Goal: Task Accomplishment & Management: Manage account settings

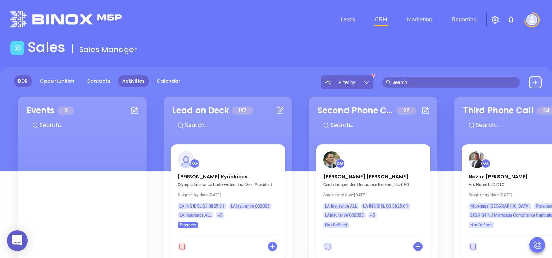
click at [133, 81] on link "Activities" at bounding box center [133, 80] width 31 height 11
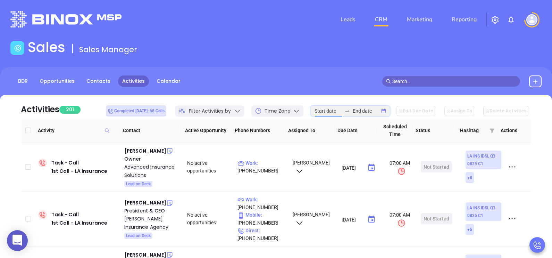
click at [342, 113] on input at bounding box center [327, 111] width 27 height 8
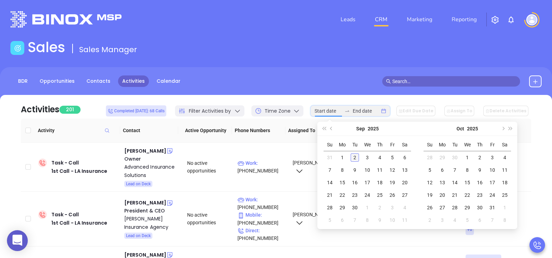
type input "2025-09-02"
click at [356, 158] on div "2" at bounding box center [355, 157] width 8 height 8
type input "2025-09-02"
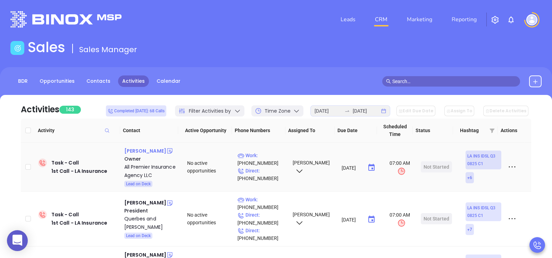
click at [140, 151] on div "Karen Bryant" at bounding box center [145, 150] width 42 height 8
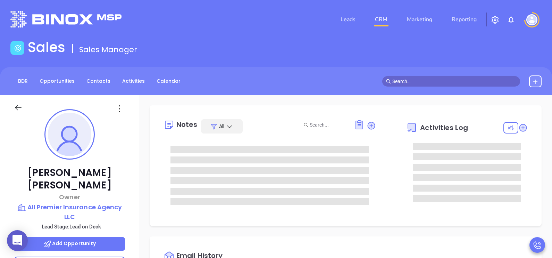
type input "[DATE]"
type input "[PERSON_NAME]"
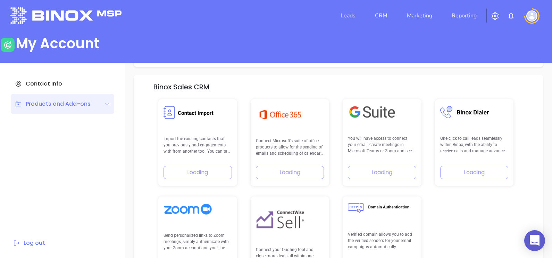
scroll to position [99, 0]
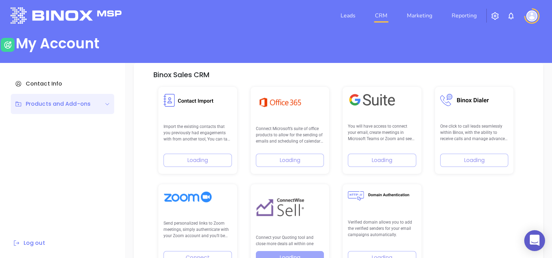
click at [382, 16] on link "CRM" at bounding box center [381, 16] width 18 height 14
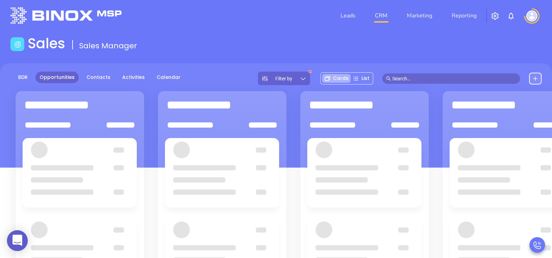
click at [136, 112] on div at bounding box center [79, 120] width 137 height 16
click at [130, 77] on link "Activities" at bounding box center [133, 76] width 31 height 11
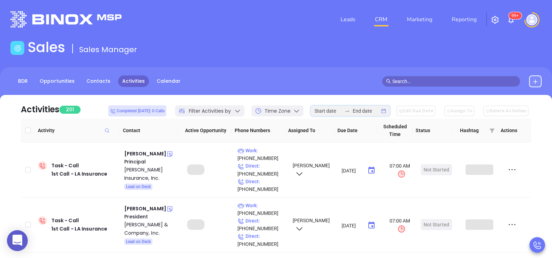
click at [341, 109] on input at bounding box center [327, 111] width 27 height 8
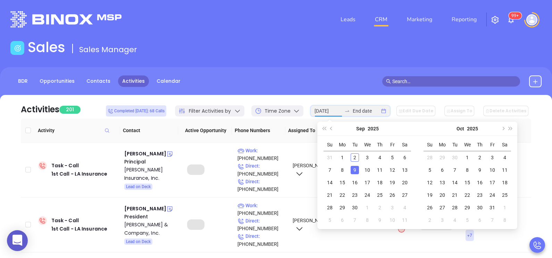
type input "2025-09-02"
click at [357, 158] on div "2" at bounding box center [355, 157] width 8 height 8
type input "2025-09-02"
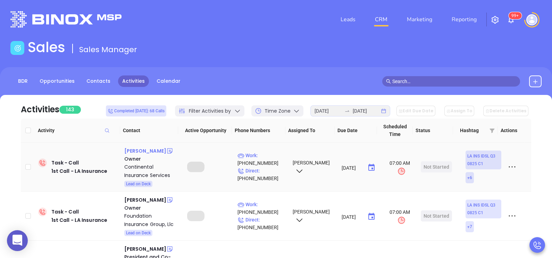
click at [149, 151] on div "Matthew DeBlanc" at bounding box center [145, 150] width 42 height 8
click at [264, 172] on p "Direct : (504) 340-0366" at bounding box center [261, 174] width 49 height 15
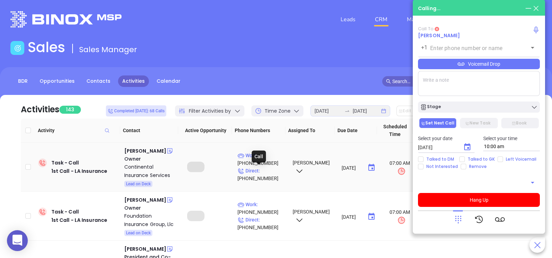
type input "(504) 340-0366"
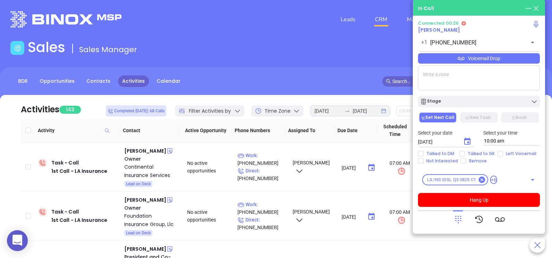
click at [531, 59] on div "Voicemail Drop" at bounding box center [479, 58] width 122 height 10
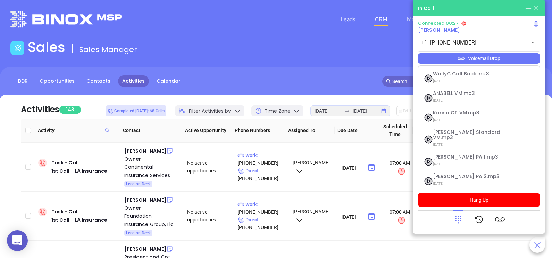
scroll to position [95, 0]
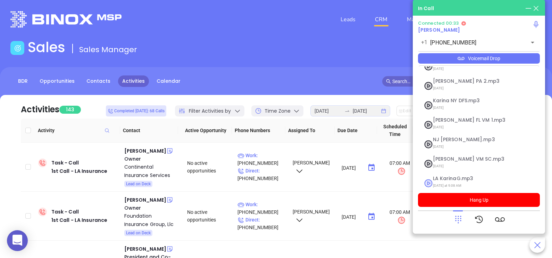
click at [454, 176] on span "LA KarinaG.mp3" at bounding box center [470, 178] width 75 height 5
checkbox input "true"
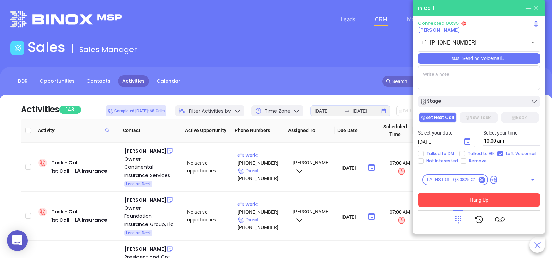
click at [455, 201] on button "Hang Up" at bounding box center [479, 200] width 122 height 14
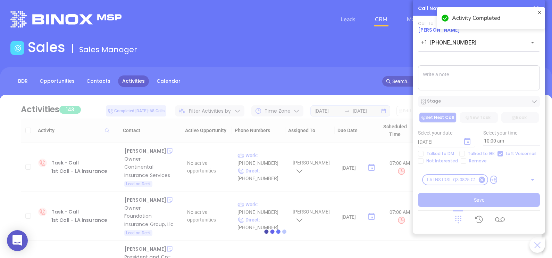
click at [504, 104] on div at bounding box center [275, 231] width 531 height 272
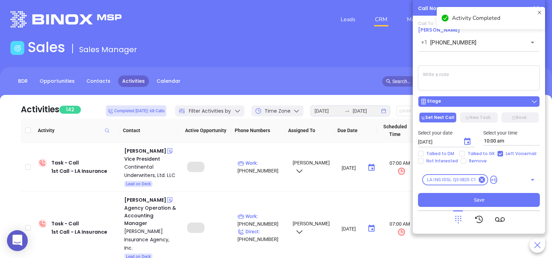
click at [498, 102] on div "Stage" at bounding box center [479, 101] width 118 height 7
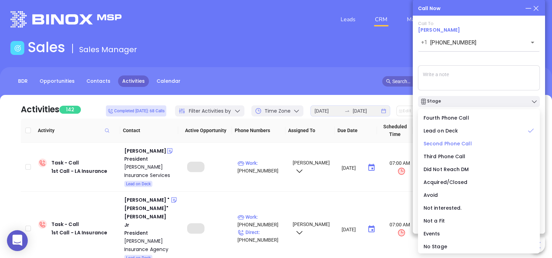
click at [457, 145] on span "Second Phone Call" at bounding box center [447, 143] width 48 height 7
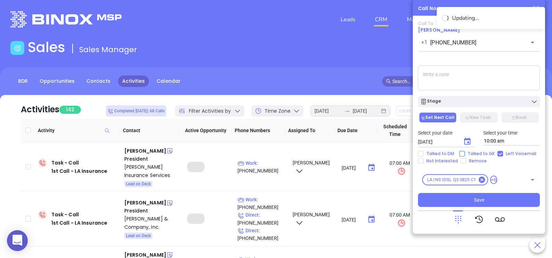
click at [468, 153] on span "Talked to GK" at bounding box center [481, 154] width 33 height 6
click at [465, 153] on input "Talked to GK" at bounding box center [462, 154] width 6 height 6
checkbox input "true"
click at [467, 142] on icon "Choose date, selected date is Sep 3, 2025" at bounding box center [467, 141] width 8 height 8
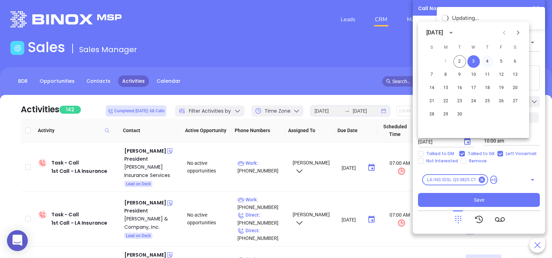
click at [487, 63] on button "4" at bounding box center [487, 61] width 12 height 12
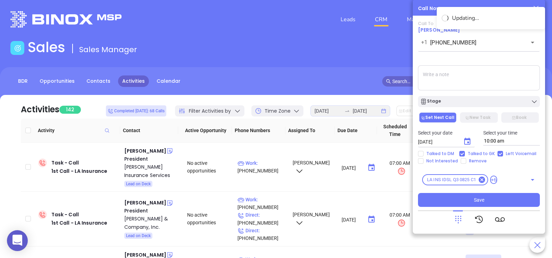
type input "[DATE]"
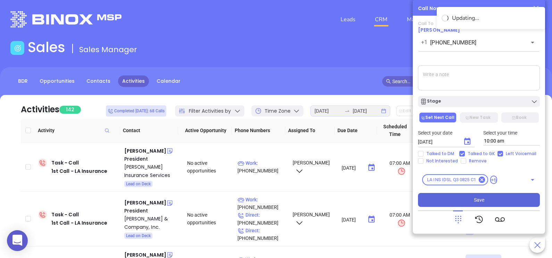
click at [474, 199] on span "Save" at bounding box center [479, 200] width 10 height 8
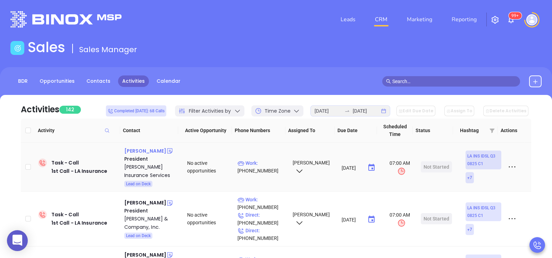
click at [137, 152] on div "Tim Jones" at bounding box center [145, 150] width 42 height 8
click at [272, 162] on p "Work : (985) 447-4007" at bounding box center [261, 166] width 49 height 15
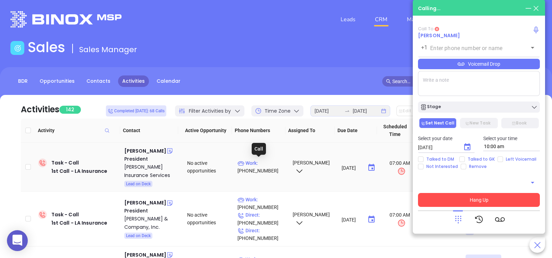
type input "(985) 447-4007"
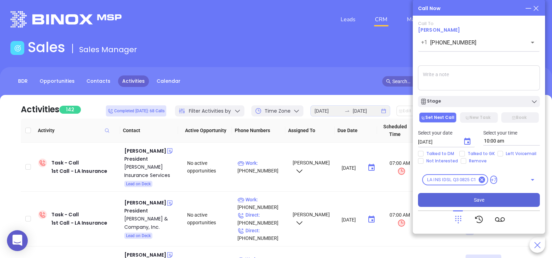
click at [446, 58] on div "Call To Tim Jones +1 (985) 447-4007 ​ Voicemail Drop Stage Set Next Call New Ta…" at bounding box center [479, 114] width 122 height 186
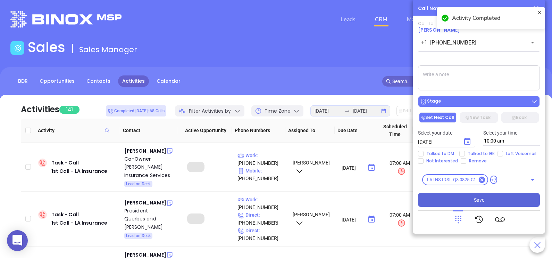
click at [462, 99] on div "Stage" at bounding box center [479, 101] width 118 height 7
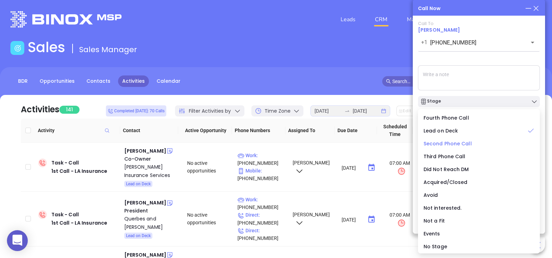
click at [459, 142] on span "Second Phone Call" at bounding box center [447, 143] width 48 height 7
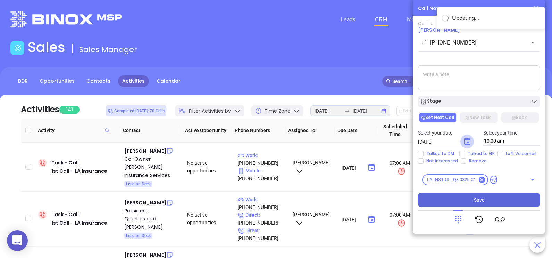
click at [469, 141] on icon "Choose date, selected date is Sep 3, 2025" at bounding box center [467, 141] width 8 height 8
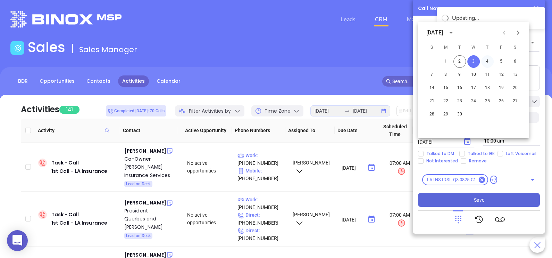
click at [481, 60] on button "4" at bounding box center [487, 61] width 12 height 12
type input "[DATE]"
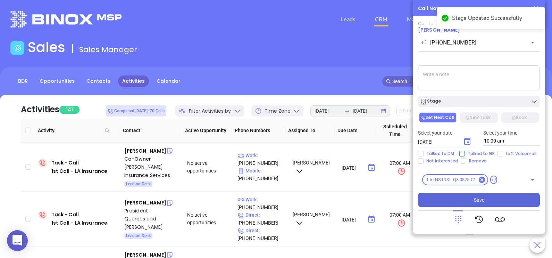
click at [478, 151] on span "Talked to GK" at bounding box center [481, 154] width 33 height 6
click at [465, 151] on input "Talked to GK" at bounding box center [462, 154] width 6 height 6
checkbox input "true"
click at [487, 131] on p "Select your time" at bounding box center [511, 133] width 57 height 8
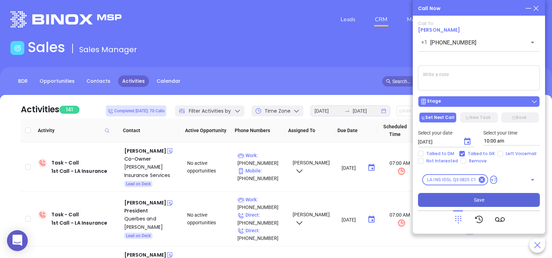
click at [476, 103] on div "Stage" at bounding box center [479, 101] width 118 height 7
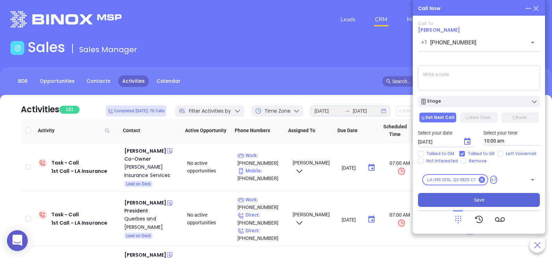
click at [494, 78] on textarea at bounding box center [479, 77] width 122 height 25
click at [472, 201] on button "Save" at bounding box center [479, 200] width 122 height 14
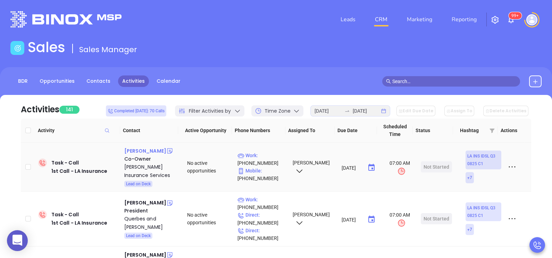
click at [136, 150] on div "Timothy Clements" at bounding box center [145, 150] width 42 height 8
click at [275, 157] on p "Work : (504) 279-0171" at bounding box center [261, 158] width 49 height 15
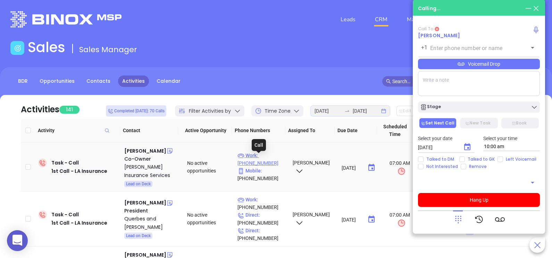
type input "(504) 279-0171"
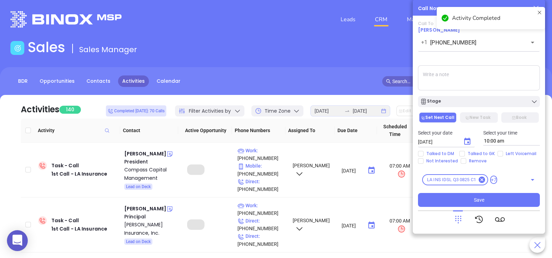
click at [458, 101] on div "Stage" at bounding box center [479, 101] width 118 height 7
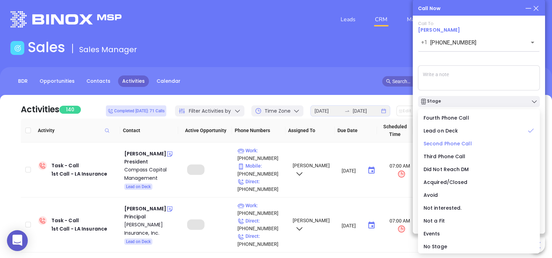
click at [449, 146] on span "Second Phone Call" at bounding box center [447, 143] width 48 height 7
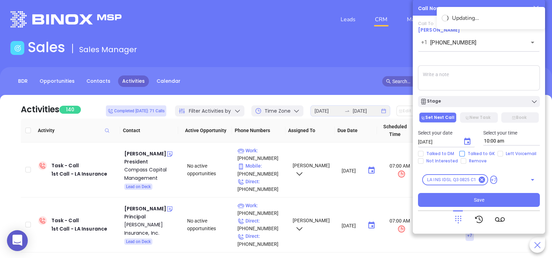
click at [470, 152] on span "Talked to GK" at bounding box center [481, 154] width 33 height 6
click at [465, 152] on input "Talked to GK" at bounding box center [462, 154] width 6 height 6
checkbox input "true"
click at [468, 143] on icon "Choose date, selected date is Sep 3, 2025" at bounding box center [467, 140] width 6 height 7
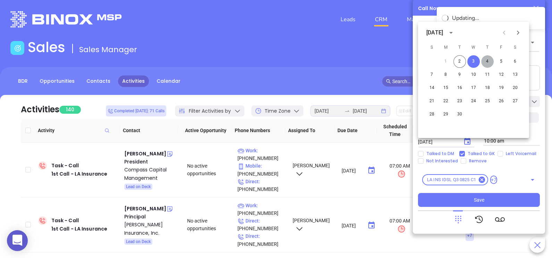
click at [487, 60] on button "4" at bounding box center [487, 61] width 12 height 12
type input "[DATE]"
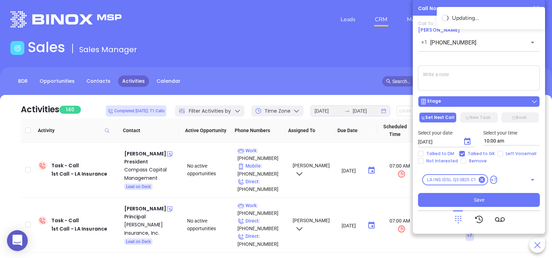
click at [478, 102] on div "Stage" at bounding box center [479, 101] width 118 height 7
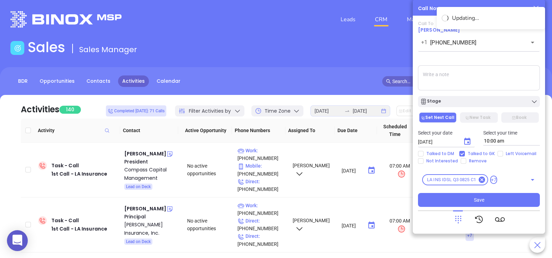
click at [487, 76] on textarea at bounding box center [479, 77] width 122 height 25
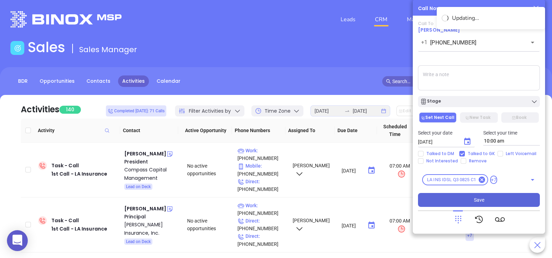
click at [448, 200] on button "Save" at bounding box center [479, 200] width 122 height 14
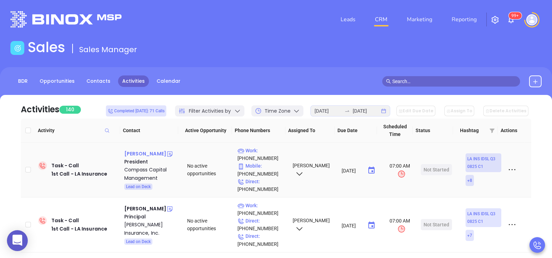
click at [152, 153] on div "Joseph Cantrell" at bounding box center [145, 153] width 42 height 8
click at [269, 180] on p "Direct : (504) 427-9597" at bounding box center [261, 184] width 49 height 15
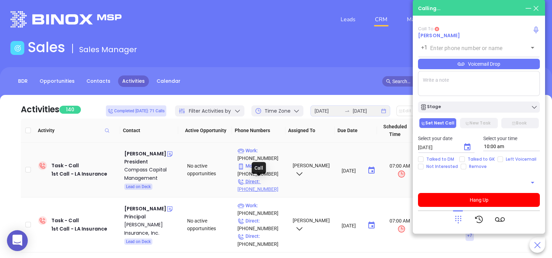
type input "(504) 427-9597"
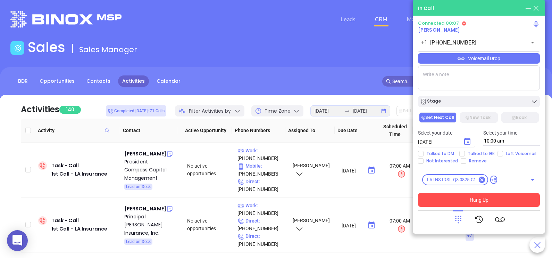
click at [499, 198] on button "Hang Up" at bounding box center [479, 200] width 122 height 14
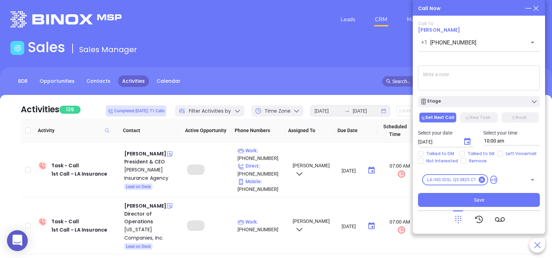
click at [537, 8] on icon at bounding box center [535, 8] width 5 height 5
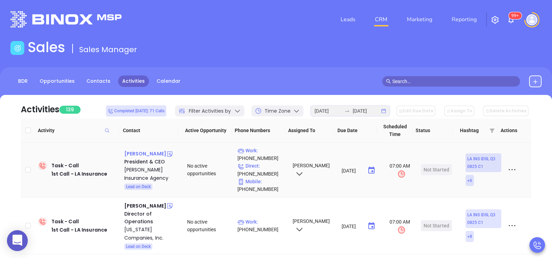
click at [137, 154] on div "Robby Moss IV" at bounding box center [145, 153] width 42 height 8
click at [270, 164] on p "Direct : (504) 525-9901" at bounding box center [261, 169] width 49 height 15
type input "(504) 525-9901"
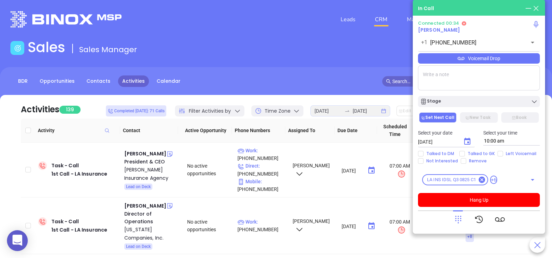
click at [519, 58] on div "Voicemail Drop" at bounding box center [479, 58] width 122 height 10
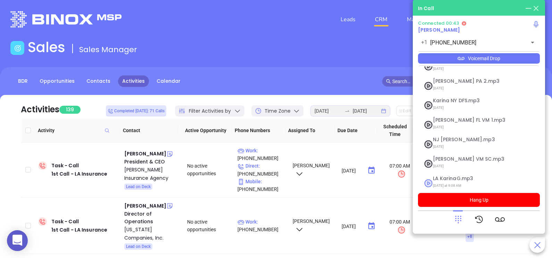
click at [463, 176] on span "LA KarinaG.mp3" at bounding box center [470, 178] width 75 height 5
checkbox input "true"
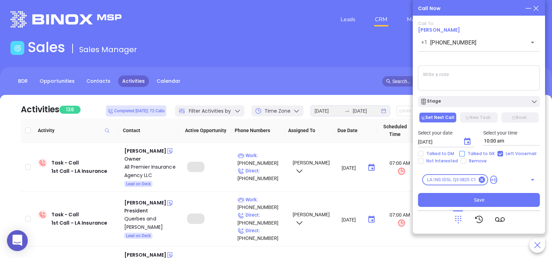
click at [461, 154] on input "Talked to GK" at bounding box center [462, 154] width 6 height 6
checkbox input "true"
click at [467, 145] on icon "Choose date, selected date is Sep 3, 2025" at bounding box center [467, 141] width 8 height 8
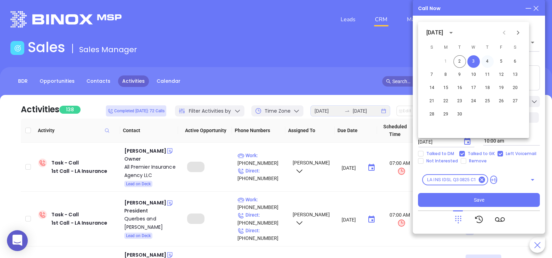
click at [486, 65] on button "4" at bounding box center [487, 61] width 12 height 12
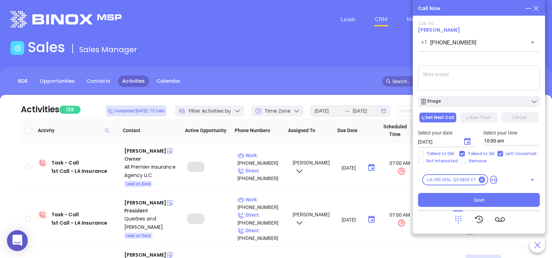
type input "[DATE]"
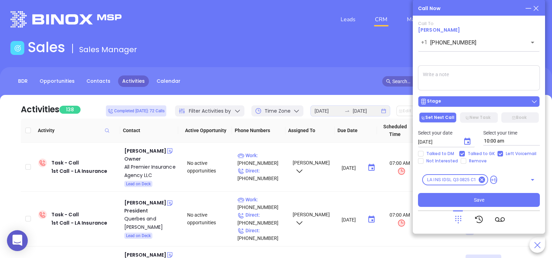
click at [472, 100] on div "Stage" at bounding box center [479, 101] width 118 height 7
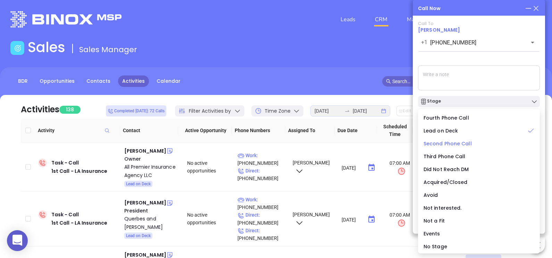
click at [450, 146] on span "Second Phone Call" at bounding box center [447, 143] width 48 height 7
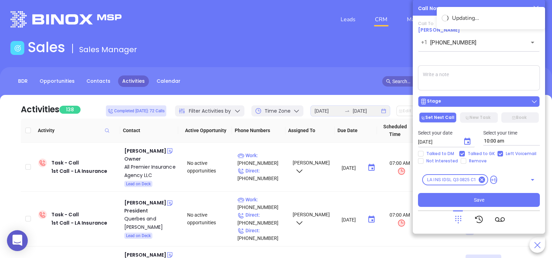
click at [475, 107] on button "Stage" at bounding box center [479, 101] width 122 height 11
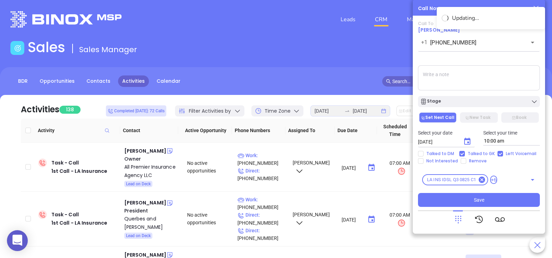
click at [492, 76] on textarea at bounding box center [479, 77] width 122 height 25
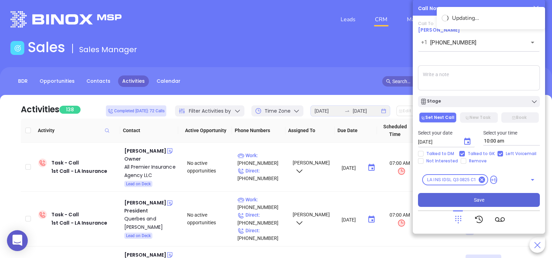
click at [453, 198] on button "Save" at bounding box center [479, 200] width 122 height 14
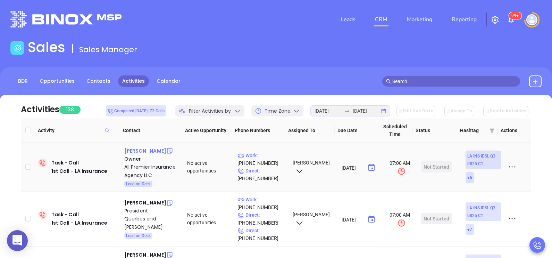
click at [137, 148] on div "Karen Bryant" at bounding box center [145, 150] width 42 height 8
click at [275, 170] on p "Direct : (225) 667-8700" at bounding box center [261, 174] width 49 height 15
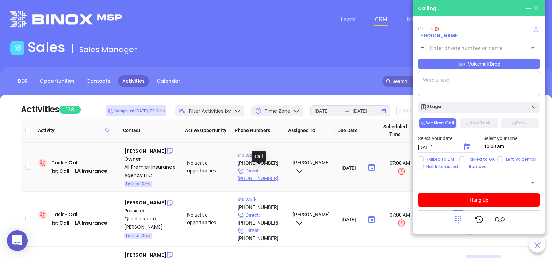
type input "(225) 667-8700"
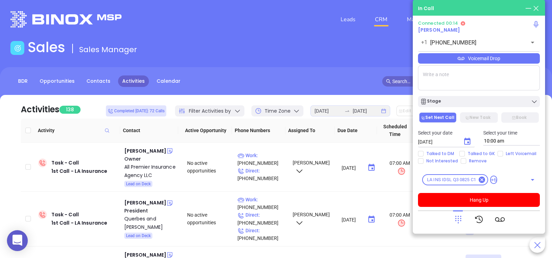
click at [502, 59] on div "Voicemail Drop" at bounding box center [479, 58] width 122 height 10
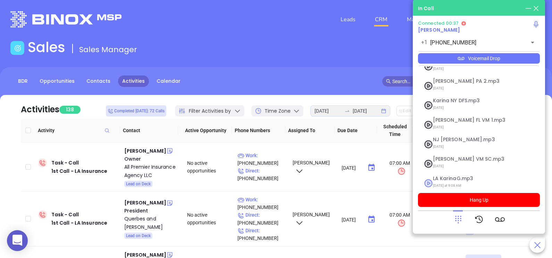
click at [455, 176] on span "LA KarinaG.mp3" at bounding box center [470, 178] width 75 height 5
checkbox input "true"
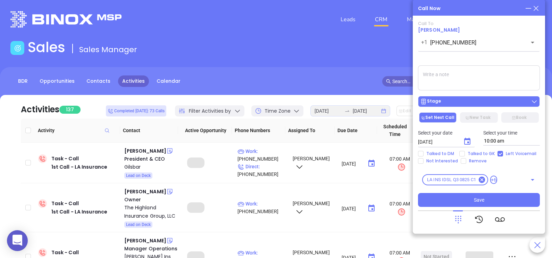
click at [502, 100] on div "Stage" at bounding box center [479, 101] width 118 height 7
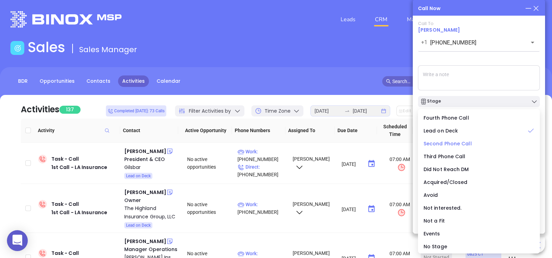
click at [456, 143] on span "Second Phone Call" at bounding box center [447, 143] width 48 height 7
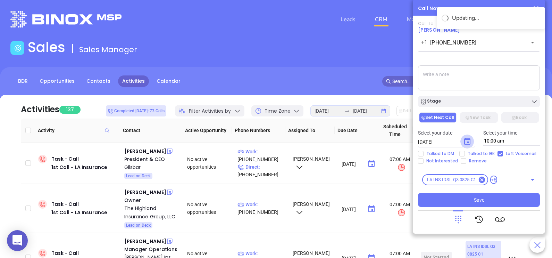
click at [467, 143] on icon "Choose date, selected date is Sep 3, 2025" at bounding box center [467, 141] width 8 height 8
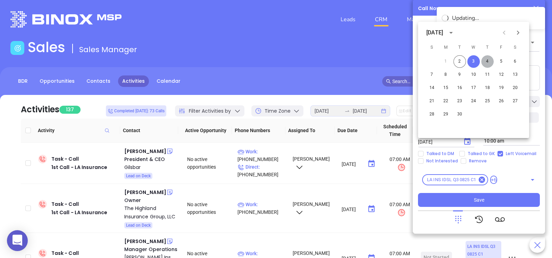
click at [485, 62] on button "4" at bounding box center [487, 61] width 12 height 12
type input "[DATE]"
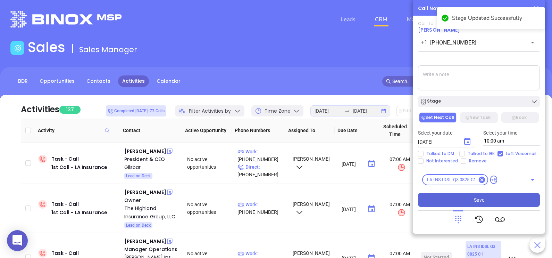
click at [489, 200] on button "Save" at bounding box center [479, 200] width 122 height 14
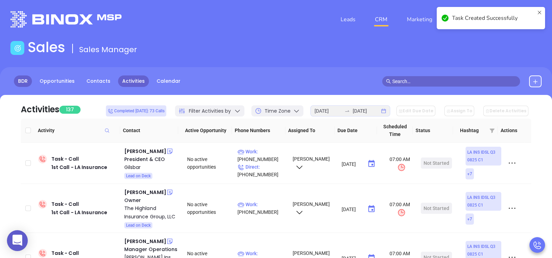
click at [28, 83] on link "BDR" at bounding box center [23, 80] width 18 height 11
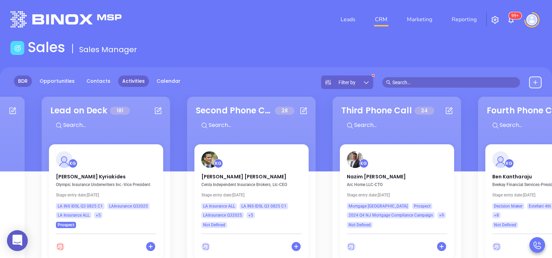
click at [132, 81] on link "Activities" at bounding box center [133, 80] width 31 height 11
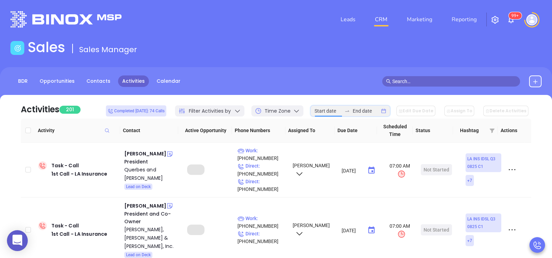
click at [342, 108] on input at bounding box center [327, 111] width 27 height 8
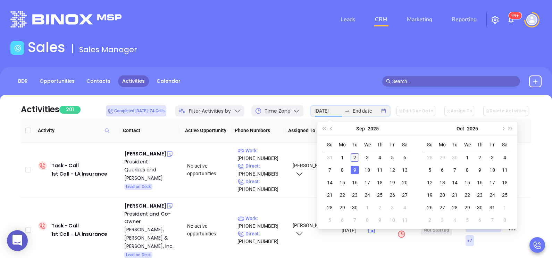
type input "2025-09-02"
click at [355, 157] on div "2" at bounding box center [355, 157] width 8 height 8
type input "2025-09-02"
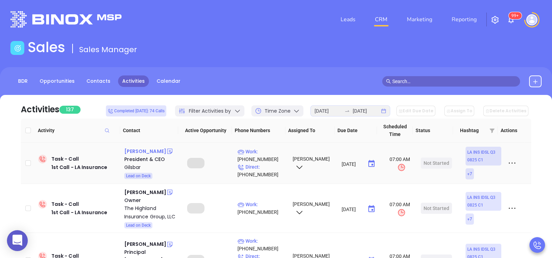
click at [137, 151] on div "Ryan Haun" at bounding box center [145, 151] width 42 height 8
click at [268, 166] on p "Direct : (800) 445-7227" at bounding box center [261, 170] width 49 height 15
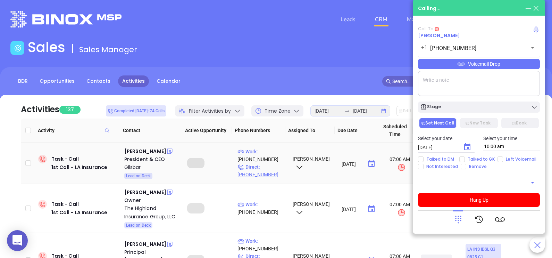
type input "(800) 445-7227"
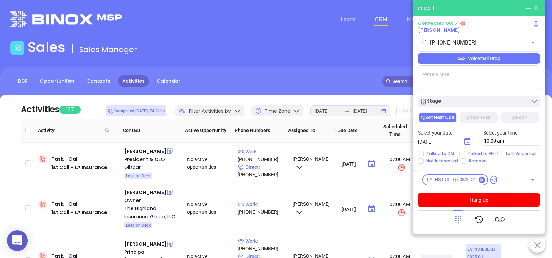
click at [458, 219] on icon at bounding box center [458, 219] width 10 height 10
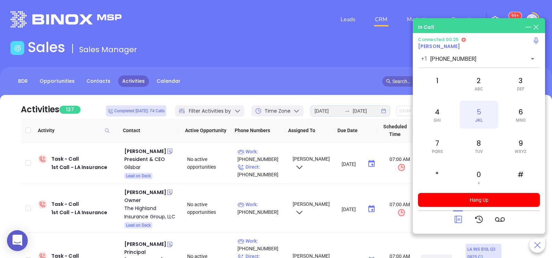
click at [478, 108] on div "5 JKL" at bounding box center [479, 115] width 38 height 28
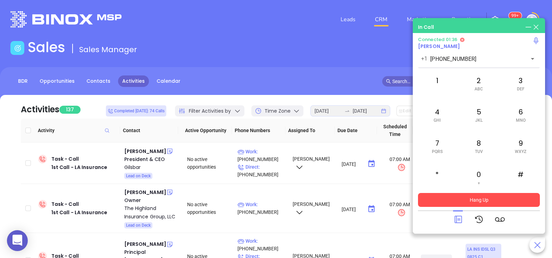
click at [454, 201] on button "Hang Up" at bounding box center [479, 200] width 122 height 14
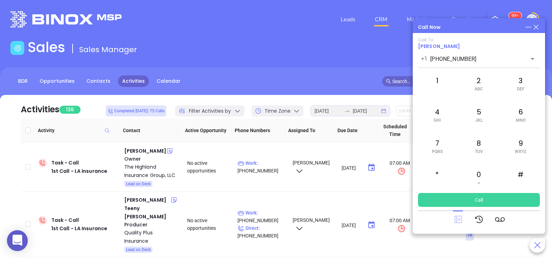
click at [458, 220] on icon at bounding box center [457, 219] width 7 height 7
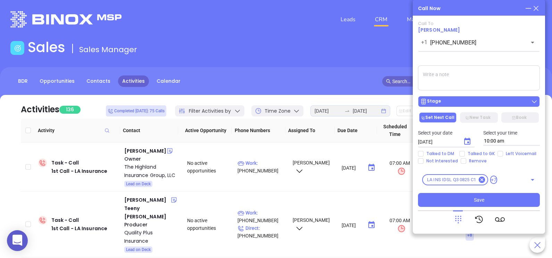
click at [518, 104] on div "Stage" at bounding box center [479, 101] width 118 height 7
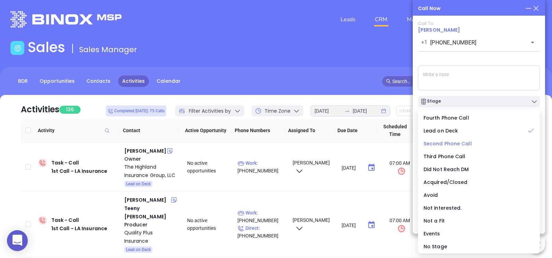
click at [453, 144] on span "Second Phone Call" at bounding box center [447, 143] width 48 height 7
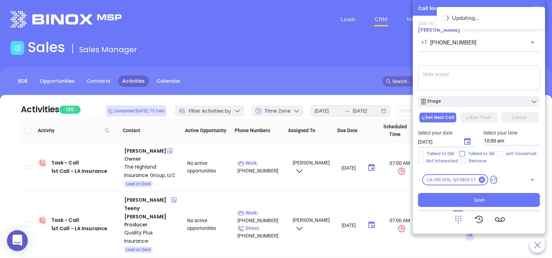
click at [463, 153] on input "Talked to GK" at bounding box center [462, 154] width 6 height 6
checkbox input "true"
click at [467, 145] on icon "Choose date, selected date is Sep 3, 2025" at bounding box center [467, 141] width 8 height 8
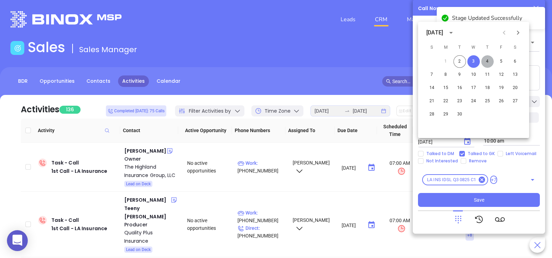
click at [489, 63] on button "4" at bounding box center [487, 61] width 12 height 12
type input "[DATE]"
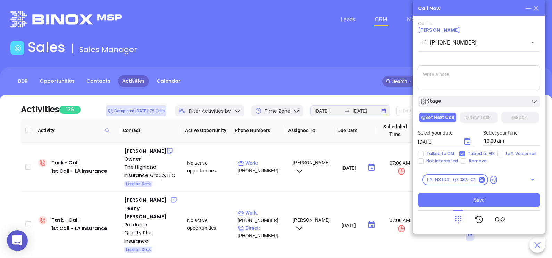
click at [497, 109] on div "Call To Ryan Haun +1 (800) 445-7227 ​ Voicemail Drop Stage Set Next Call New Ta…" at bounding box center [479, 114] width 122 height 186
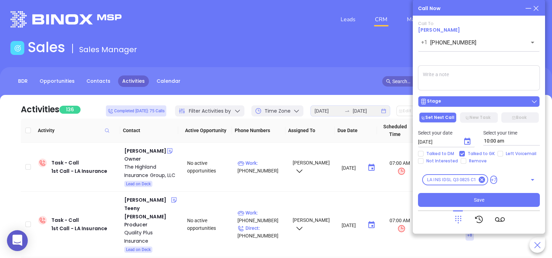
click at [496, 105] on div "Stage" at bounding box center [479, 101] width 118 height 7
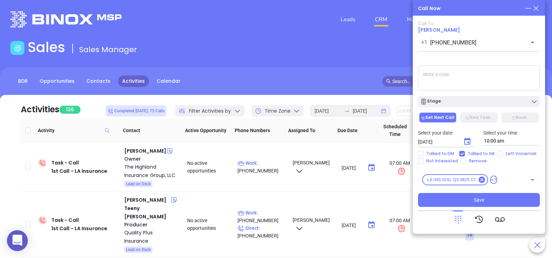
click at [502, 86] on textarea at bounding box center [479, 77] width 122 height 25
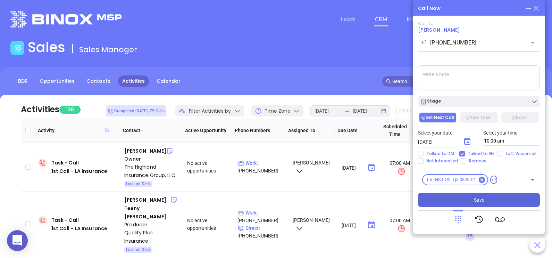
click at [465, 201] on button "Save" at bounding box center [479, 200] width 122 height 14
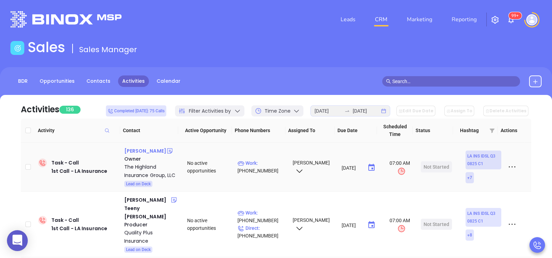
click at [144, 150] on div "Lynda Carbo" at bounding box center [145, 150] width 42 height 8
click at [270, 164] on p "Work : (225) 408-1630" at bounding box center [261, 166] width 49 height 15
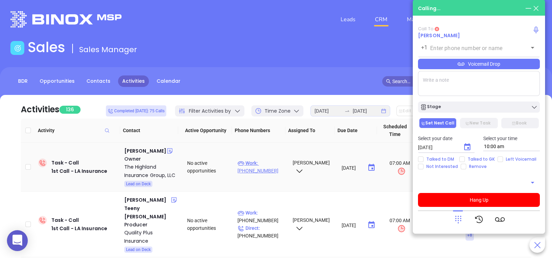
type input "(225) 408-1630"
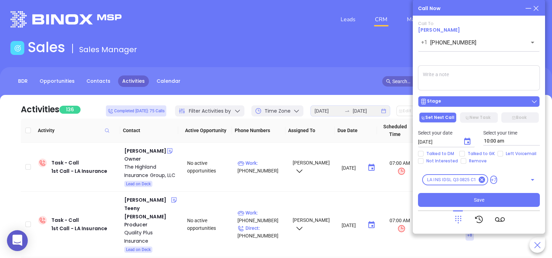
click at [469, 105] on main "Sales Sales Manager BDR Opportunities Contacts Activities Calendar Call Now Cal…" at bounding box center [276, 215] width 552 height 353
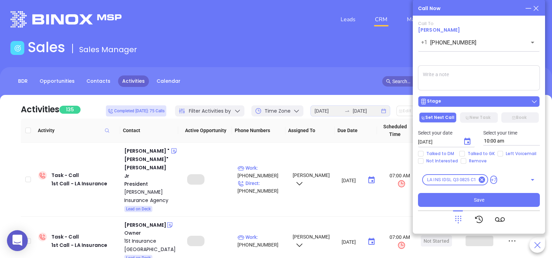
click at [477, 104] on div "Stage" at bounding box center [479, 101] width 118 height 7
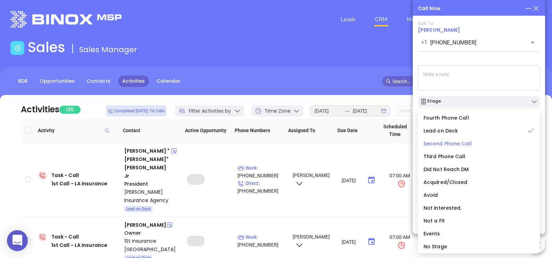
click at [459, 144] on span "Second Phone Call" at bounding box center [447, 143] width 48 height 7
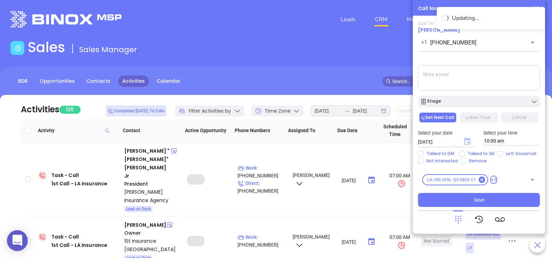
click at [467, 139] on icon "Choose date, selected date is Sep 3, 2025" at bounding box center [467, 140] width 6 height 7
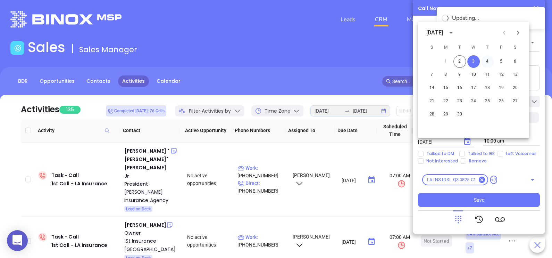
click at [489, 63] on button "4" at bounding box center [487, 61] width 12 height 12
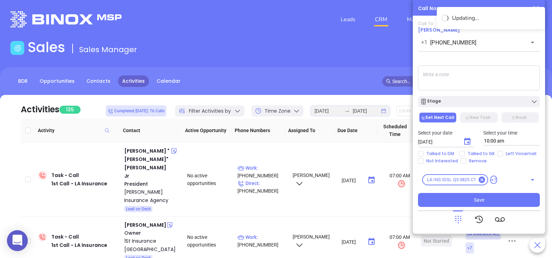
type input "[DATE]"
click at [482, 153] on span "Talked to GK" at bounding box center [481, 154] width 33 height 6
click at [465, 153] on input "Talked to GK" at bounding box center [462, 154] width 6 height 6
checkbox input "true"
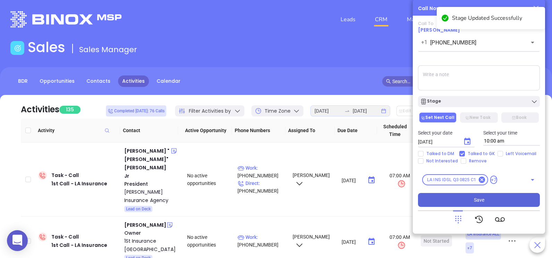
click at [475, 198] on span "Save" at bounding box center [479, 200] width 10 height 8
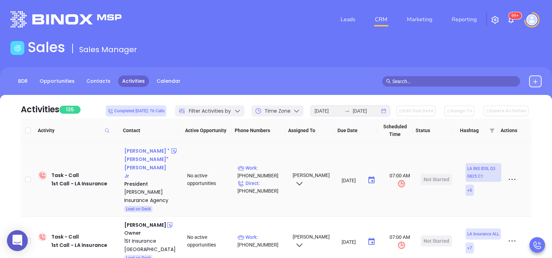
click at [141, 151] on div "[PERSON_NAME] "[PERSON_NAME]" [PERSON_NAME] Jr" at bounding box center [147, 162] width 47 height 33
click at [270, 179] on p "Direct : (504) 888-9393" at bounding box center [261, 186] width 49 height 15
type input "[PHONE_NUMBER]"
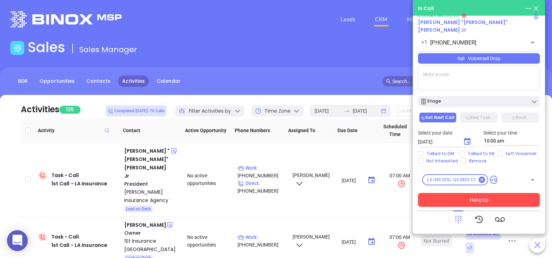
click at [500, 58] on div "Voicemail Drop" at bounding box center [479, 58] width 122 height 10
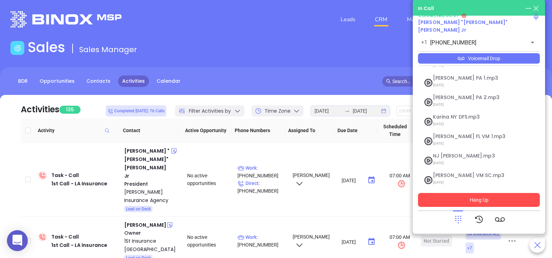
scroll to position [95, 0]
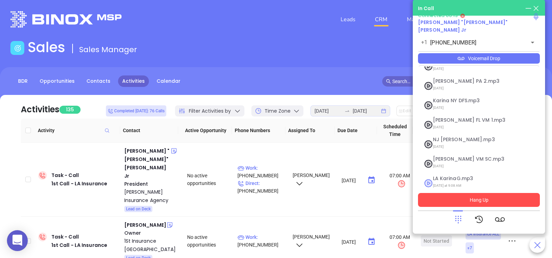
click at [465, 176] on span "LA KarinaG.mp3" at bounding box center [470, 178] width 75 height 5
checkbox input "true"
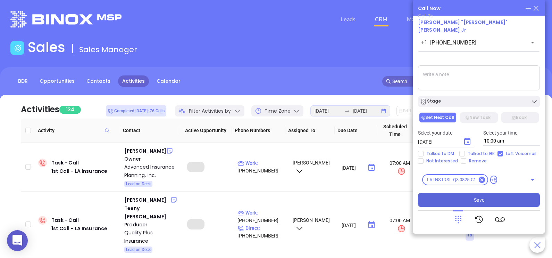
click at [535, 5] on icon at bounding box center [536, 9] width 8 height 8
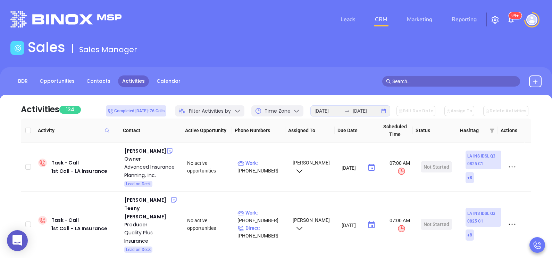
click at [22, 132] on th at bounding box center [28, 130] width 14 height 24
click at [30, 130] on input "Select all" at bounding box center [28, 130] width 6 height 6
checkbox input "true"
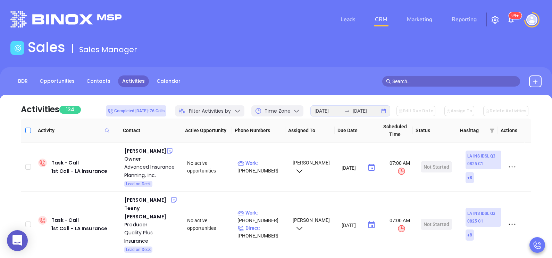
checkbox input "true"
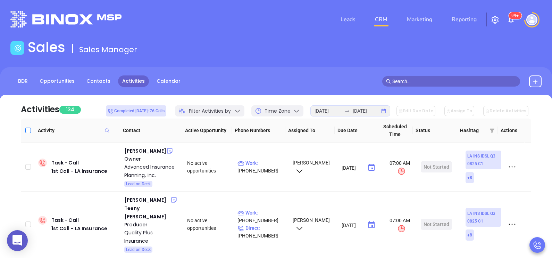
checkbox input "true"
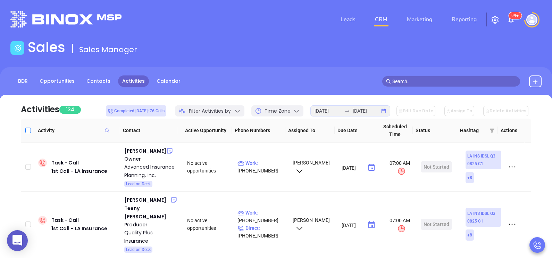
checkbox input "true"
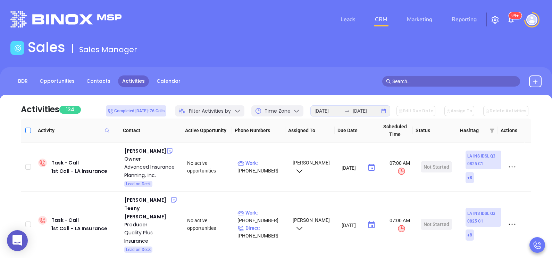
checkbox input "true"
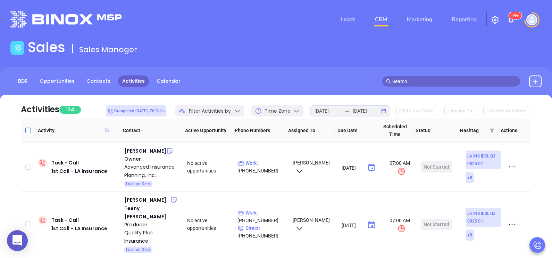
checkbox input "true"
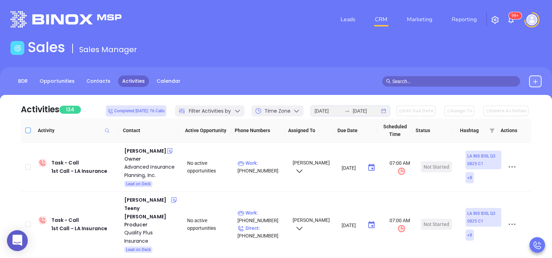
checkbox input "true"
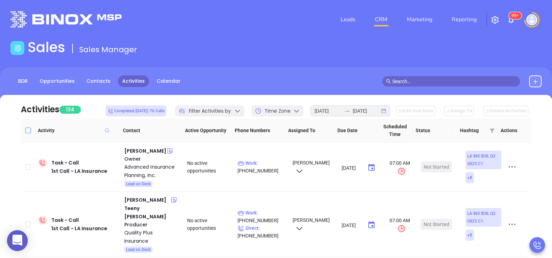
checkbox input "true"
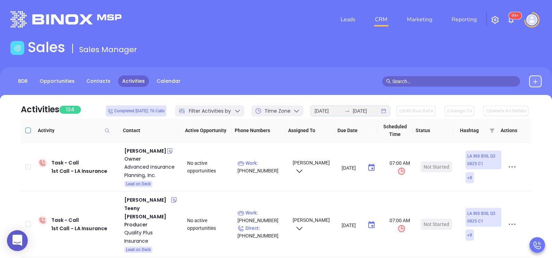
checkbox input "true"
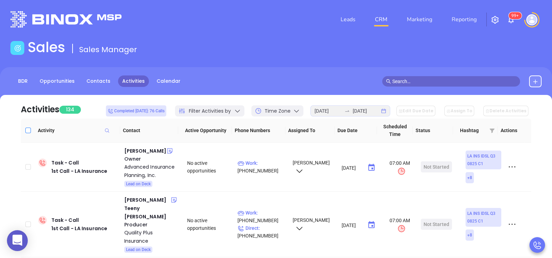
checkbox input "true"
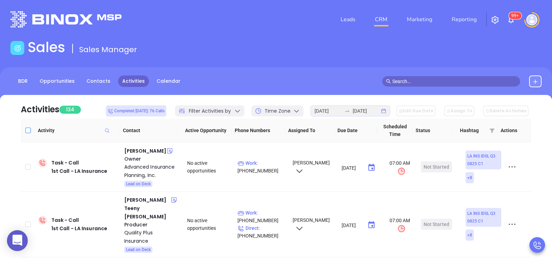
checkbox input "true"
click at [435, 110] on button "Edit Due Date" at bounding box center [415, 111] width 39 height 10
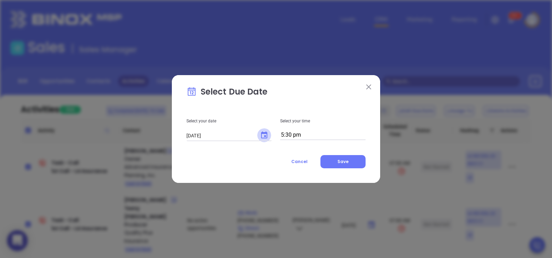
click at [268, 137] on icon "Choose date, selected date is Sep 2, 2025" at bounding box center [264, 135] width 8 height 8
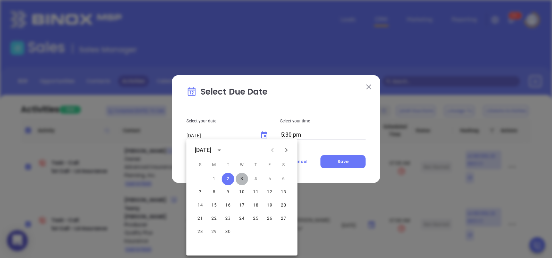
click at [246, 177] on button "3" at bounding box center [242, 178] width 12 height 12
type input "[DATE]"
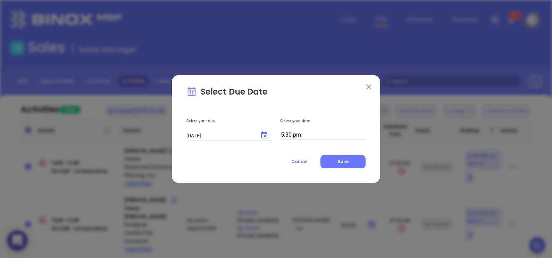
click at [307, 137] on input "5:30 pm" at bounding box center [322, 135] width 85 height 10
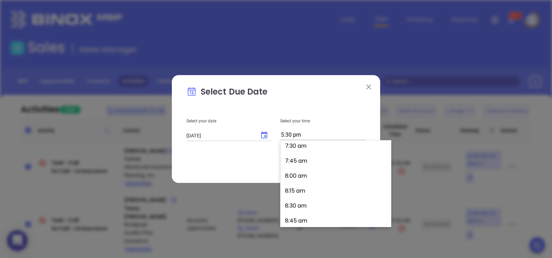
scroll to position [402, 0]
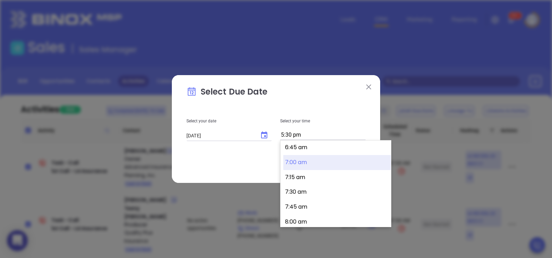
click at [329, 160] on button "7:00 am" at bounding box center [337, 162] width 108 height 15
type input "7:00 am"
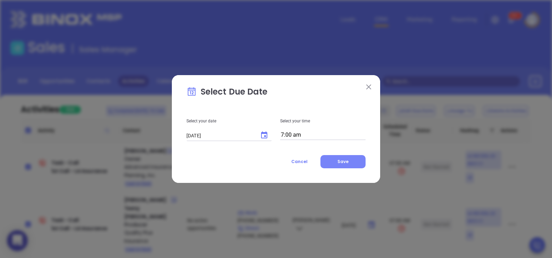
click at [344, 159] on span "Save" at bounding box center [342, 161] width 11 height 6
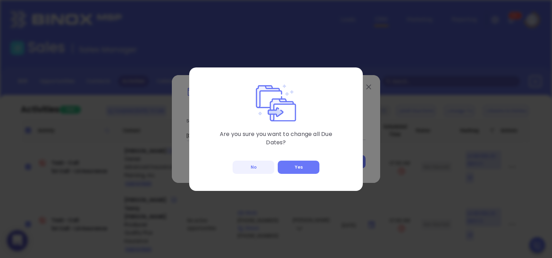
click at [298, 159] on div "Are you sure you want to change all Due Dates? No Yes" at bounding box center [276, 128] width 174 height 123
click at [300, 162] on button "Yes" at bounding box center [299, 166] width 42 height 13
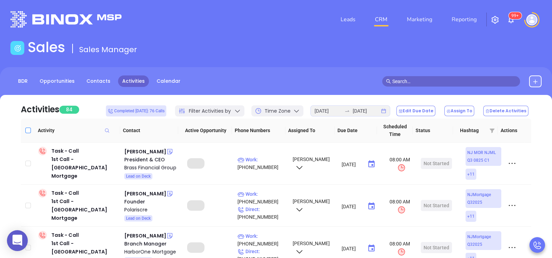
click at [28, 133] on label at bounding box center [28, 130] width 6 height 8
click at [28, 133] on input "Select all" at bounding box center [28, 130] width 6 height 6
checkbox input "true"
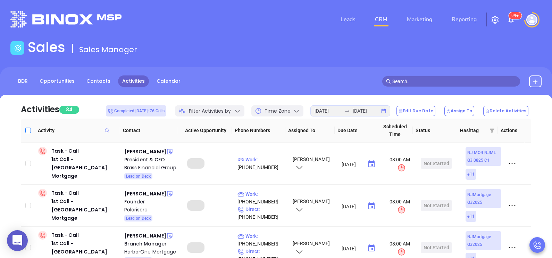
checkbox input "true"
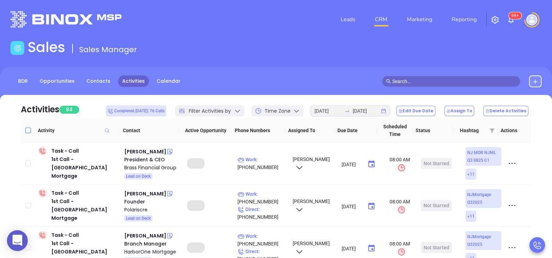
checkbox input "true"
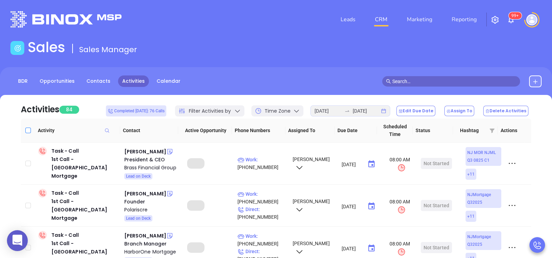
checkbox input "true"
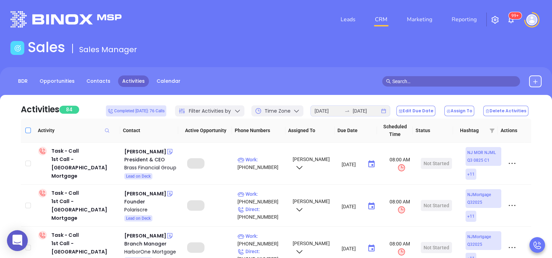
checkbox input "true"
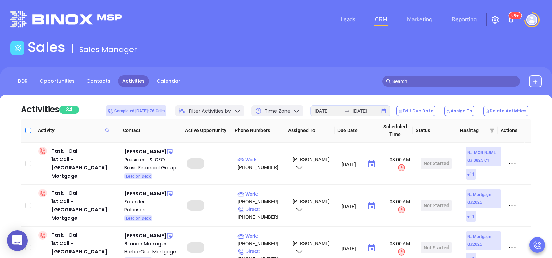
checkbox input "true"
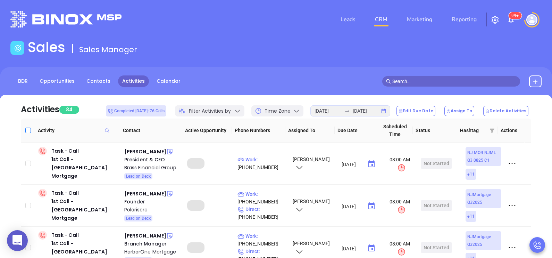
checkbox input "true"
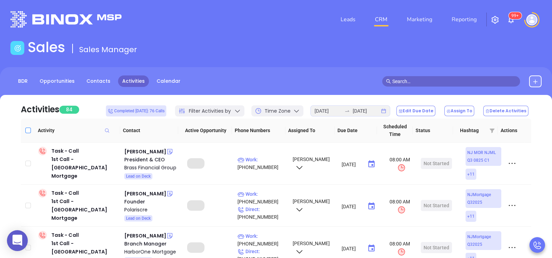
checkbox input "true"
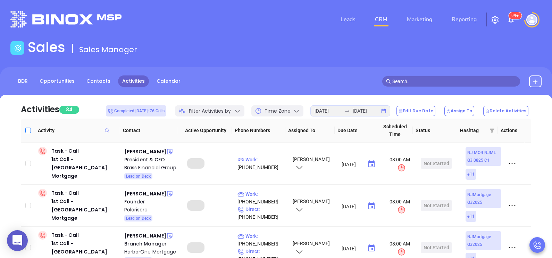
checkbox input "true"
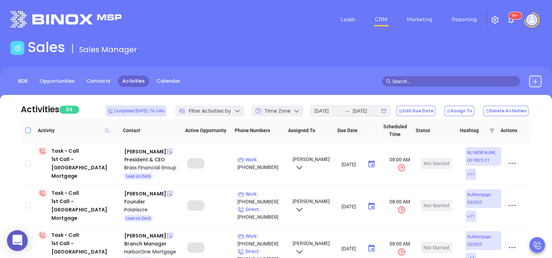
checkbox input "true"
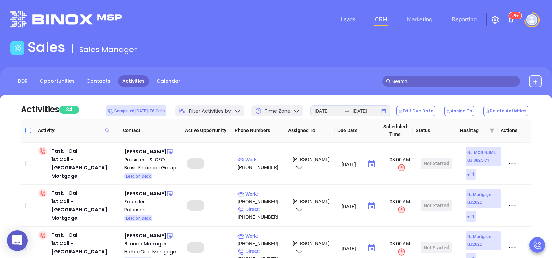
checkbox input "true"
click at [420, 109] on button "Edit Due Date" at bounding box center [415, 111] width 39 height 10
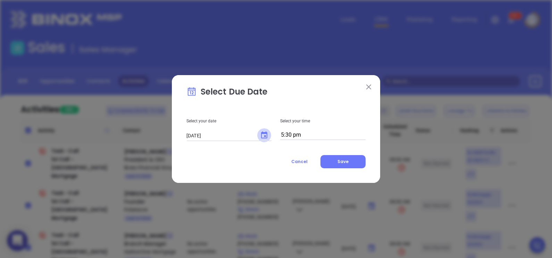
click at [262, 136] on icon "Choose date, selected date is Sep 2, 2025" at bounding box center [264, 135] width 8 height 8
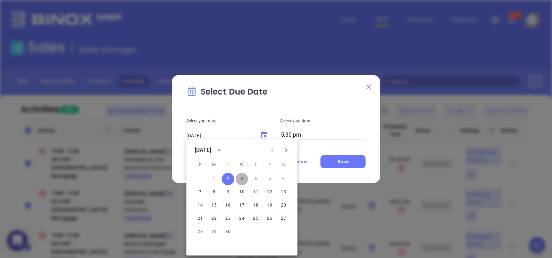
click at [241, 177] on button "3" at bounding box center [242, 178] width 12 height 12
type input "[DATE]"
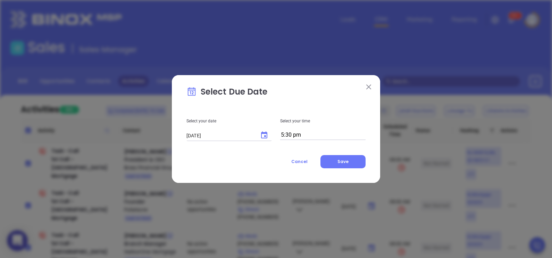
click at [308, 129] on div "Select your time 5:30 pm" at bounding box center [323, 123] width 94 height 33
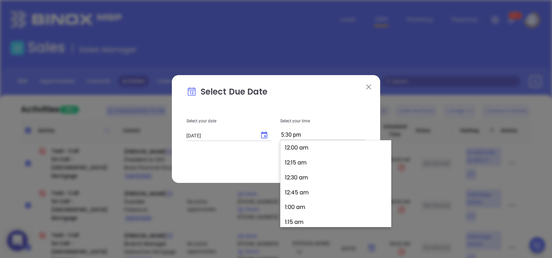
scroll to position [1029, 0]
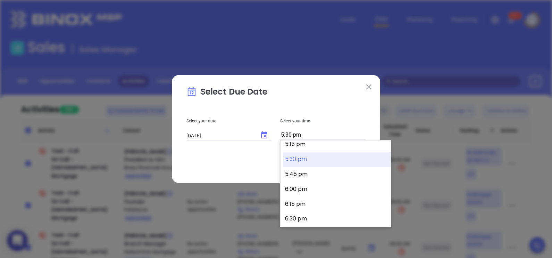
click at [310, 132] on input "5:30 pm" at bounding box center [322, 135] width 85 height 10
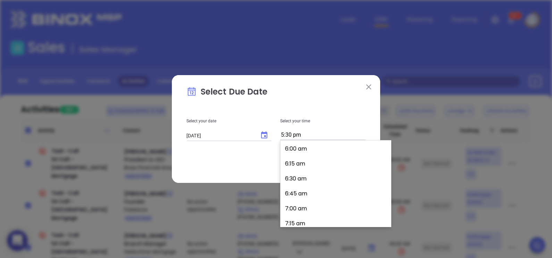
scroll to position [362, 0]
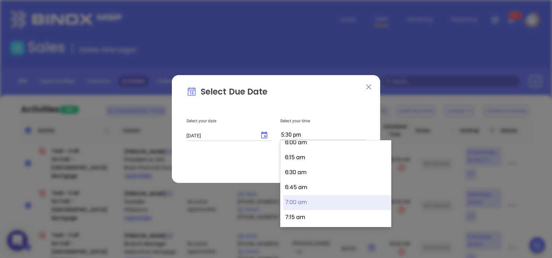
click at [313, 199] on button "7:00 am" at bounding box center [337, 202] width 108 height 15
type input "7:00 am"
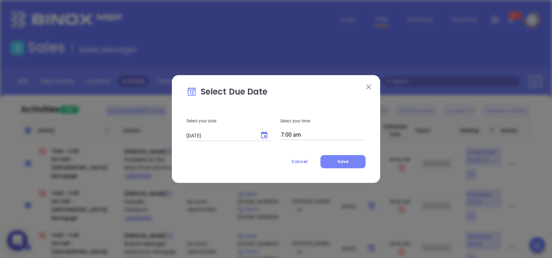
click at [333, 163] on button "Save" at bounding box center [342, 161] width 45 height 13
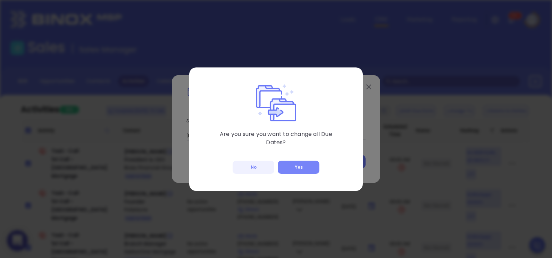
click at [297, 167] on button "Yes" at bounding box center [299, 166] width 42 height 13
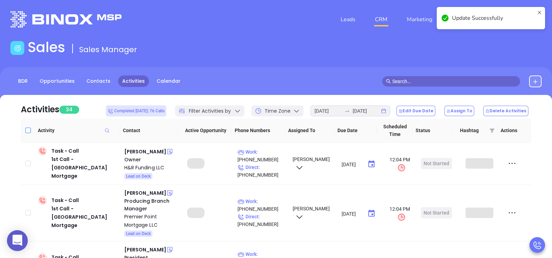
click at [26, 127] on input "Select all" at bounding box center [28, 130] width 6 height 6
checkbox input "true"
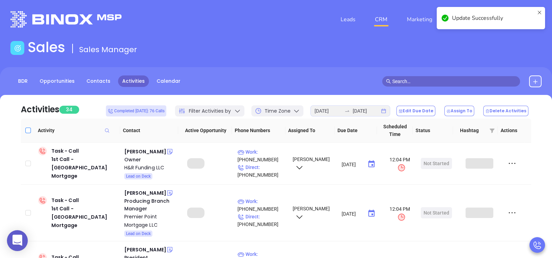
checkbox input "true"
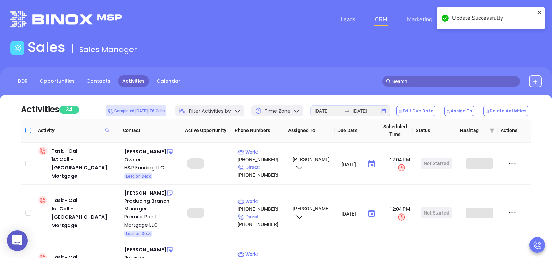
checkbox input "true"
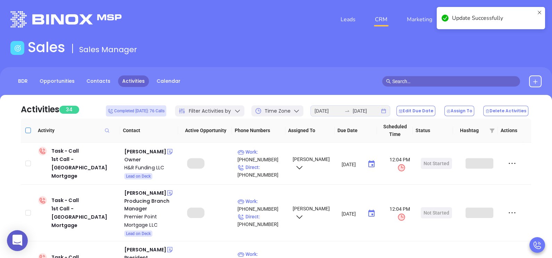
checkbox input "true"
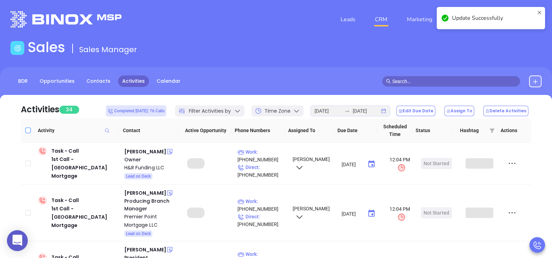
checkbox input "true"
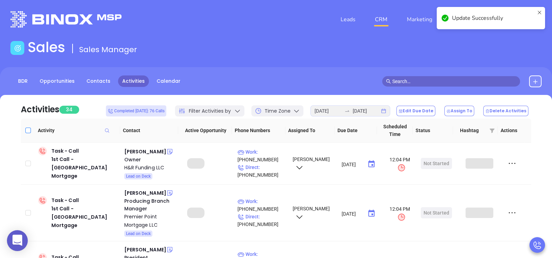
checkbox input "true"
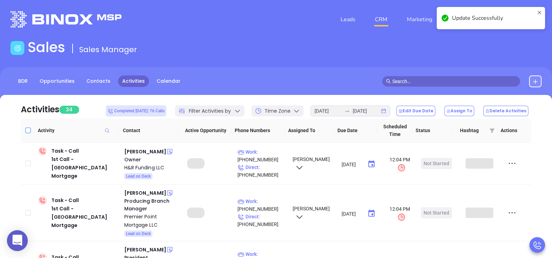
checkbox input "true"
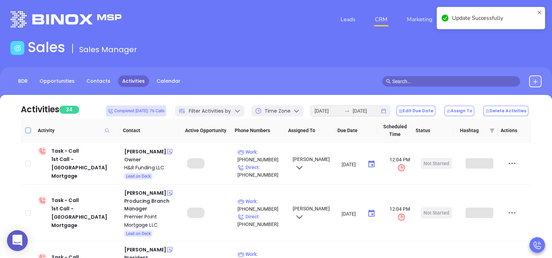
checkbox input "true"
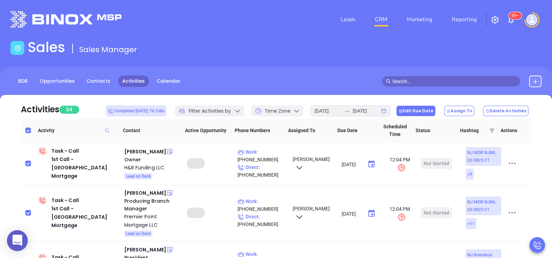
click at [423, 113] on button "Edit Due Date" at bounding box center [415, 111] width 39 height 10
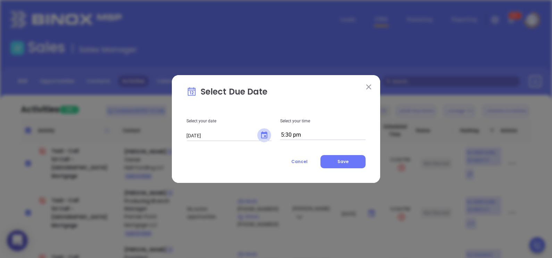
click at [266, 134] on icon "Choose date, selected date is Sep 2, 2025" at bounding box center [264, 135] width 8 height 8
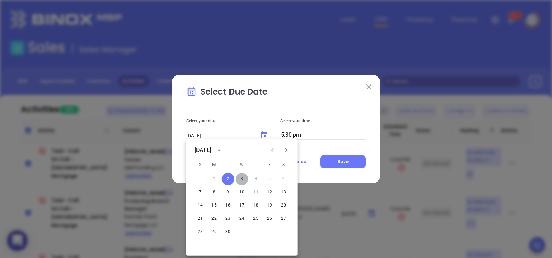
click at [238, 179] on button "3" at bounding box center [242, 178] width 12 height 12
type input "[DATE]"
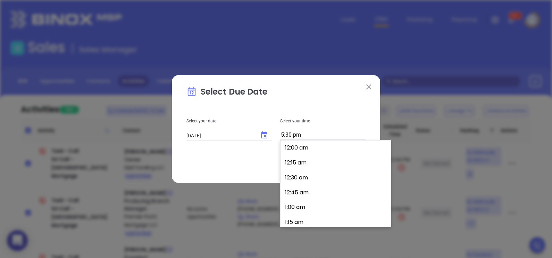
scroll to position [1029, 0]
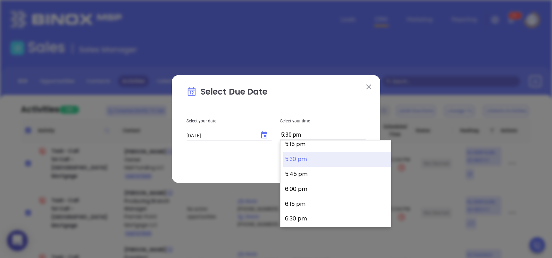
drag, startPoint x: 316, startPoint y: 136, endPoint x: 386, endPoint y: 166, distance: 75.9
click at [386, 166] on body "0 Leads CRM Marketing Reporting 99+ Financial Leads Leads Sales Sales Manager B…" at bounding box center [276, 129] width 552 height 258
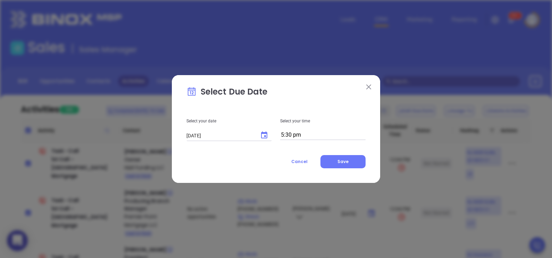
click at [386, 166] on div "Select Due Date Select your date 09/03/2025 ​ Select your time 5:30 pm Cancel S…" at bounding box center [276, 129] width 552 height 258
click at [351, 135] on input "5:30 pm" at bounding box center [322, 135] width 85 height 10
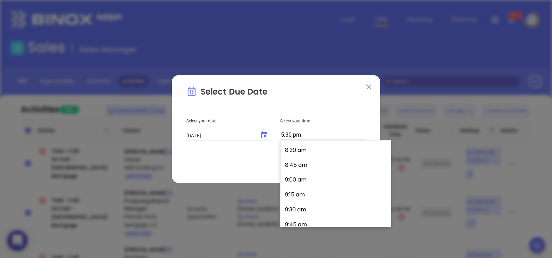
scroll to position [428, 0]
click at [316, 153] on button "7:15 am" at bounding box center [337, 151] width 108 height 15
type input "7:15 am"
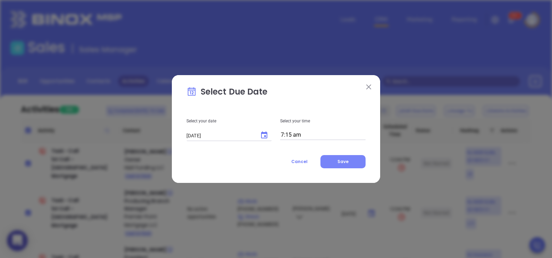
click at [341, 161] on span "Save" at bounding box center [342, 161] width 11 height 6
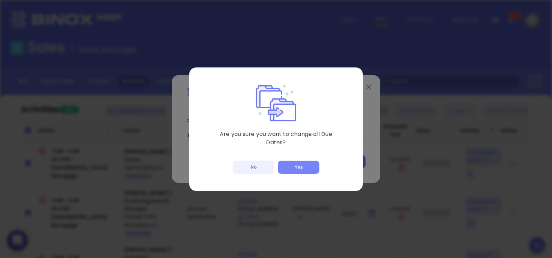
click at [298, 171] on button "Yes" at bounding box center [299, 166] width 42 height 13
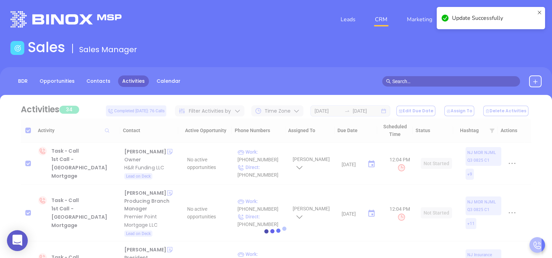
checkbox input "false"
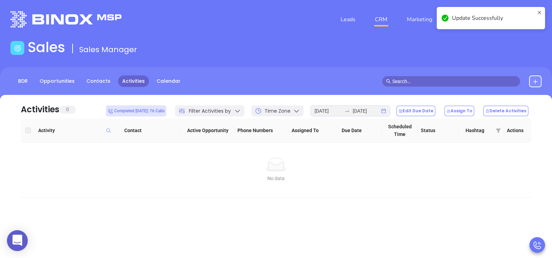
click at [351, 53] on div "Sales Sales Manager" at bounding box center [275, 48] width 539 height 19
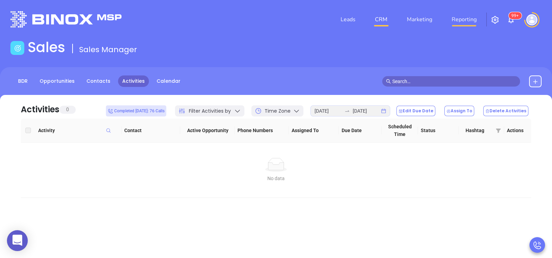
click at [468, 23] on link "Reporting" at bounding box center [464, 19] width 31 height 14
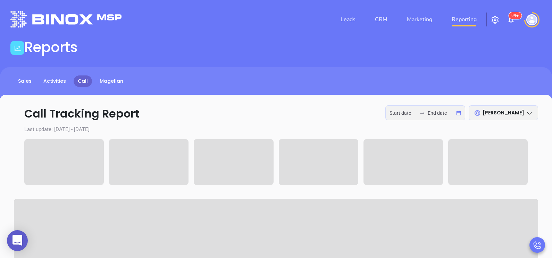
type input "2025-09-01"
click at [432, 112] on input "2025-09-02" at bounding box center [441, 113] width 27 height 8
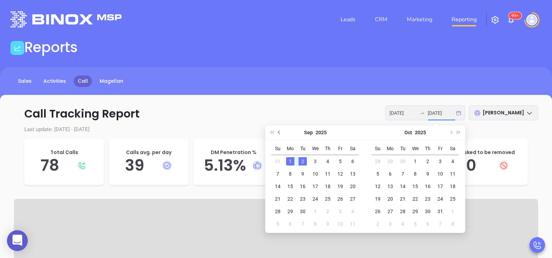
click at [278, 137] on button "Previous month (PageUp)" at bounding box center [280, 132] width 8 height 14
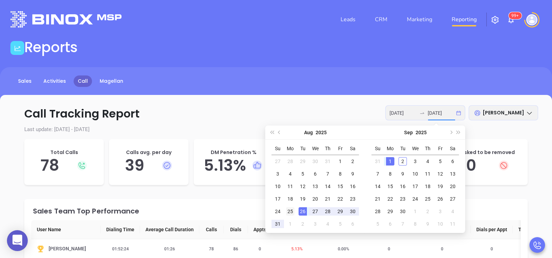
type input "2025-08-25"
click at [290, 209] on div "25" at bounding box center [290, 211] width 8 height 8
click at [339, 211] on div "29" at bounding box center [340, 211] width 8 height 8
type input "2025-08-25"
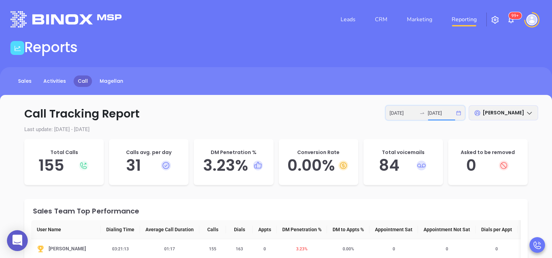
click at [448, 116] on input "2025-08-29" at bounding box center [441, 113] width 27 height 8
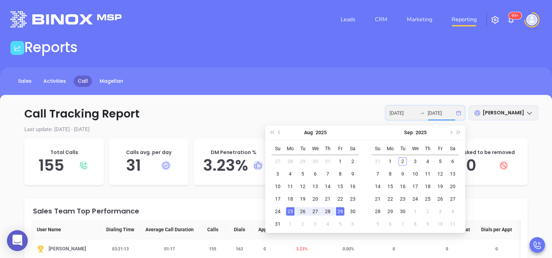
type input "2025-08-29"
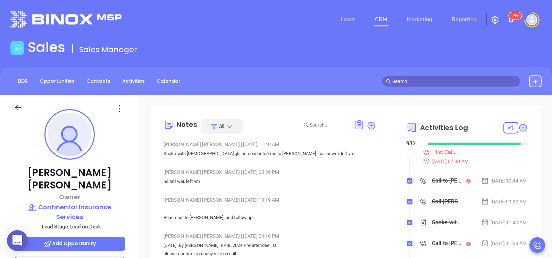
scroll to position [201, 0]
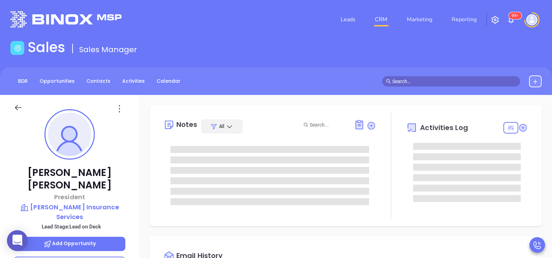
type input "[PERSON_NAME]"
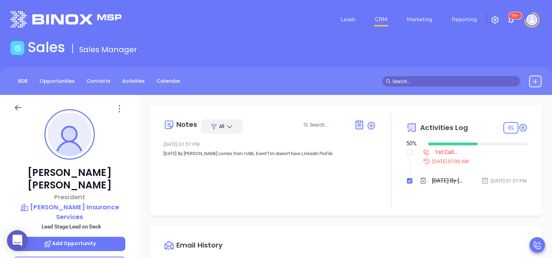
scroll to position [201, 0]
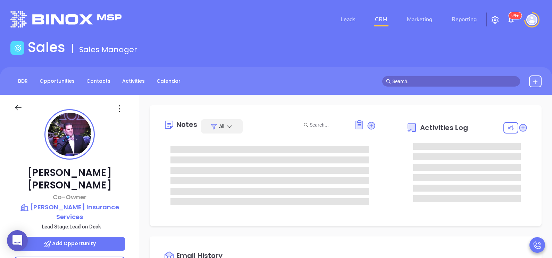
type input "[DATE]"
type input "[PERSON_NAME]"
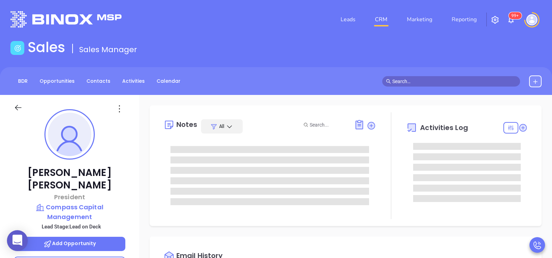
type input "[PERSON_NAME]"
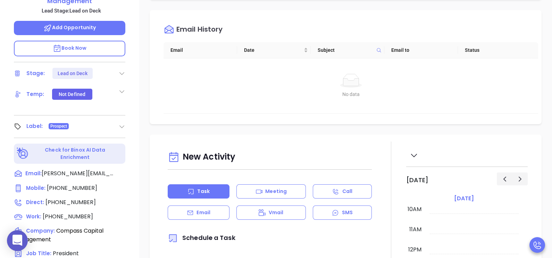
scroll to position [226, 0]
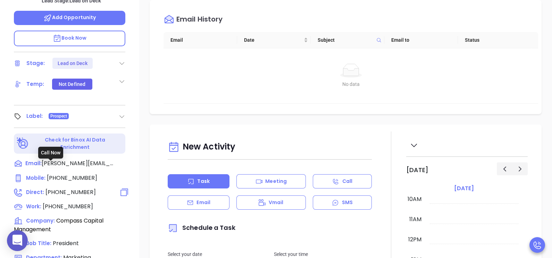
click at [78, 188] on span "[PHONE_NUMBER]" at bounding box center [70, 192] width 50 height 8
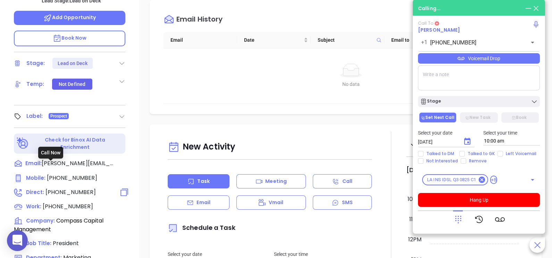
type input "[PHONE_NUMBER]"
click at [502, 59] on div "Voicemail Drop" at bounding box center [479, 58] width 122 height 10
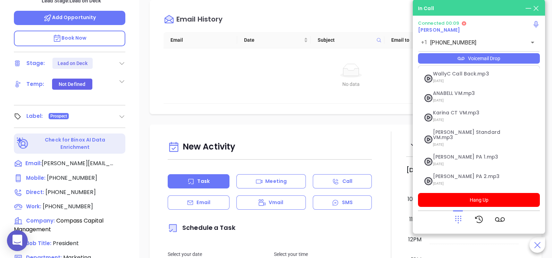
scroll to position [95, 0]
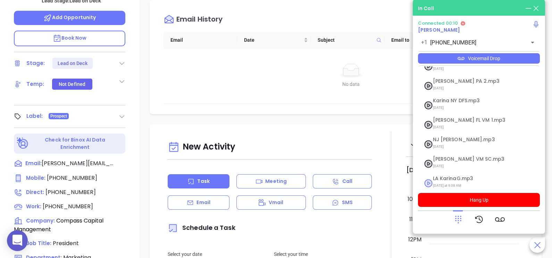
click at [458, 176] on span "LA KarinaG.mp3" at bounding box center [470, 178] width 75 height 5
checkbox input "true"
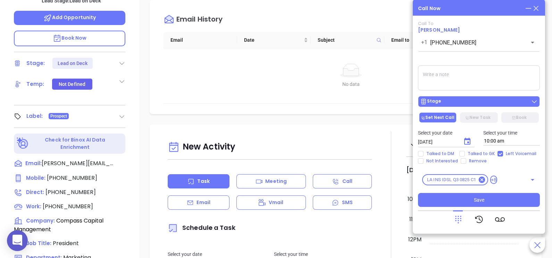
click at [490, 105] on div "Stage" at bounding box center [479, 101] width 118 height 7
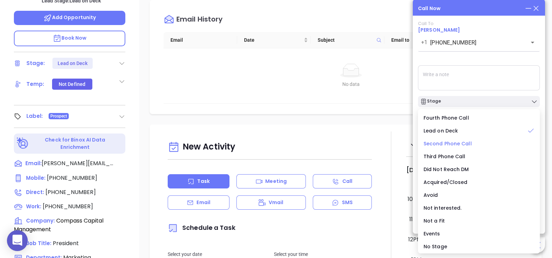
click at [457, 142] on span "Second Phone Call" at bounding box center [447, 143] width 48 height 7
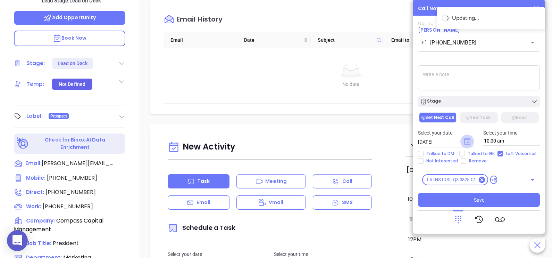
click at [470, 144] on icon "Choose date, selected date is Sep 3, 2025" at bounding box center [467, 140] width 6 height 7
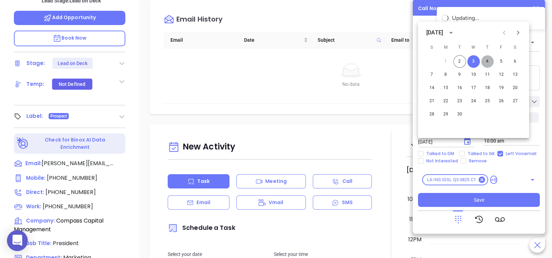
click at [485, 62] on button "4" at bounding box center [487, 61] width 12 height 12
type input "09/04/2025"
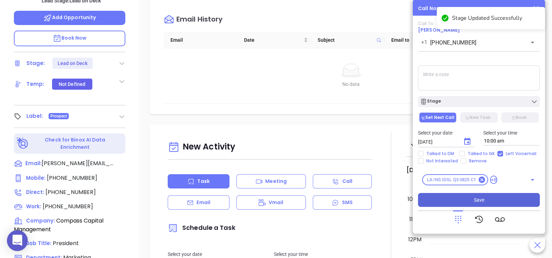
click at [471, 198] on button "Save" at bounding box center [479, 200] width 122 height 14
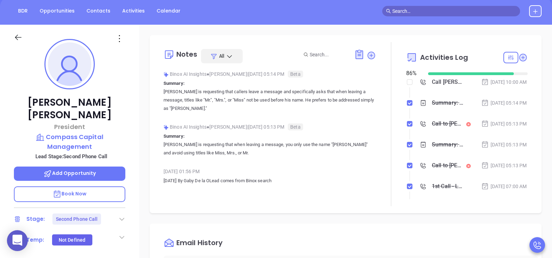
scroll to position [69, 0]
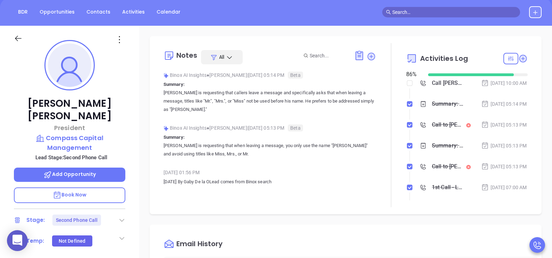
click at [493, 108] on div "Sep 2, 2025 | 05:14 PM" at bounding box center [504, 104] width 46 height 8
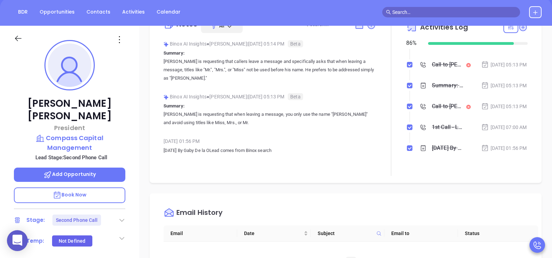
scroll to position [52, 0]
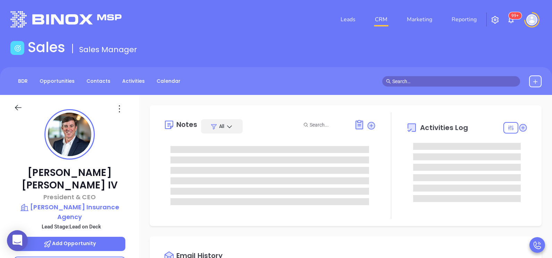
type input "[PERSON_NAME]"
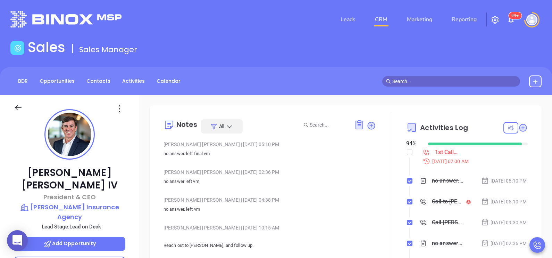
scroll to position [201, 0]
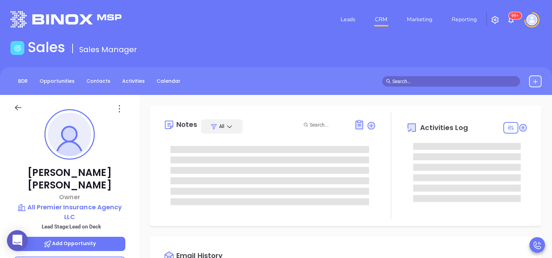
type input "[PERSON_NAME]"
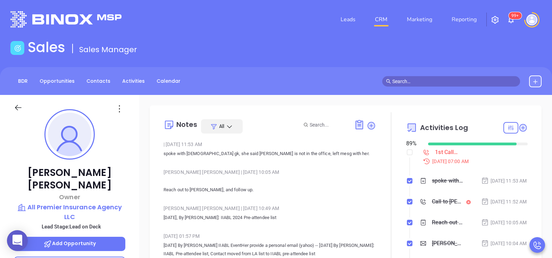
scroll to position [201, 0]
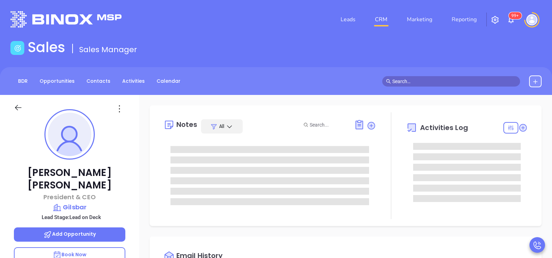
type input "[PERSON_NAME]"
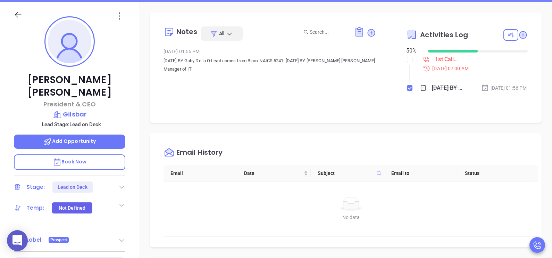
scroll to position [62, 0]
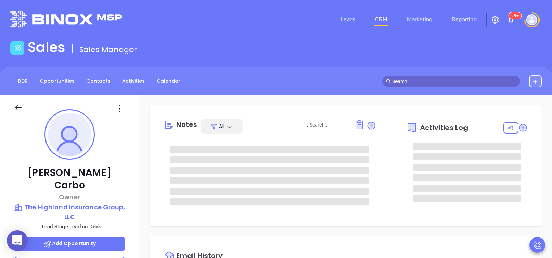
type input "[PERSON_NAME]"
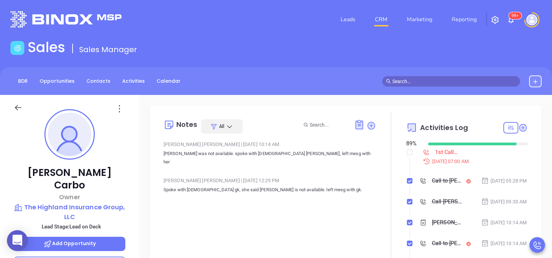
scroll to position [201, 0]
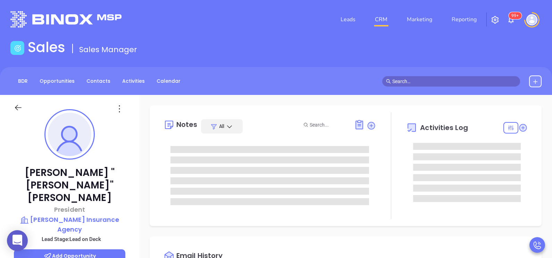
type input "[PERSON_NAME]"
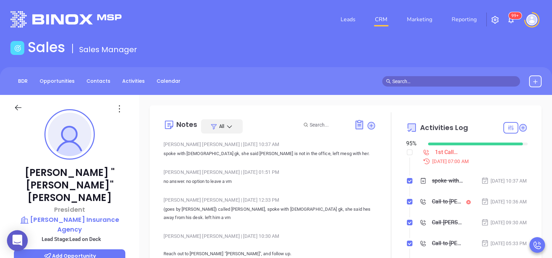
scroll to position [201, 0]
click at [131, 163] on div "[PERSON_NAME] "[PERSON_NAME]" [PERSON_NAME] President [PERSON_NAME] Insurance A…" at bounding box center [69, 256] width 139 height 322
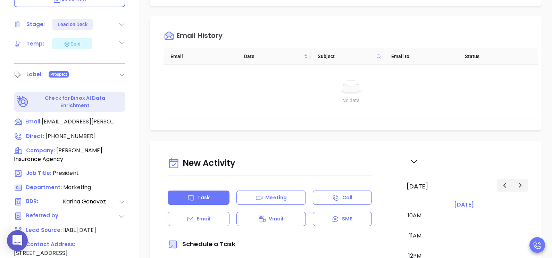
scroll to position [277, 0]
click at [81, 132] on span "[PHONE_NUMBER]" at bounding box center [70, 136] width 50 height 8
type input "[PHONE_NUMBER]"
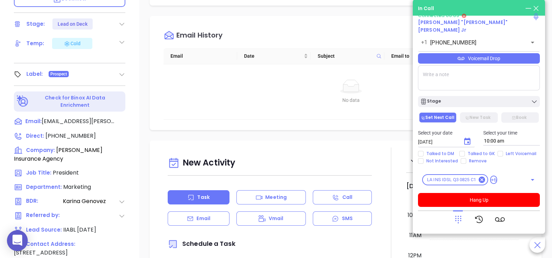
click at [517, 61] on div "Voicemail Drop" at bounding box center [479, 58] width 122 height 10
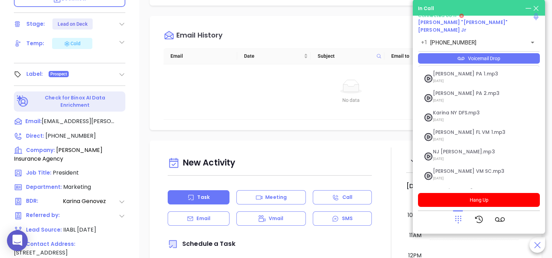
scroll to position [95, 0]
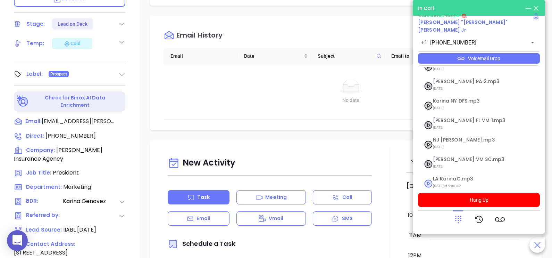
click at [468, 176] on span "LA KarinaG.mp3" at bounding box center [470, 178] width 75 height 5
checkbox input "true"
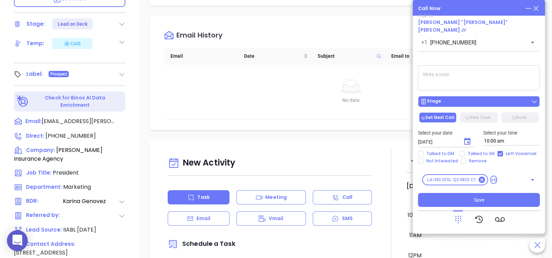
click at [478, 102] on div "Stage" at bounding box center [479, 101] width 118 height 7
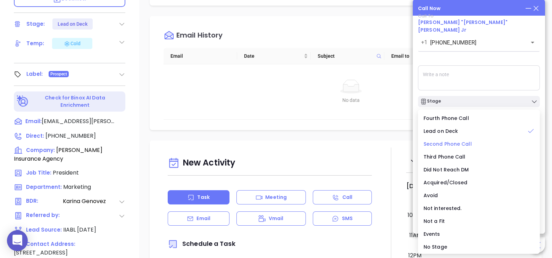
click at [454, 142] on span "Second Phone Call" at bounding box center [447, 143] width 48 height 7
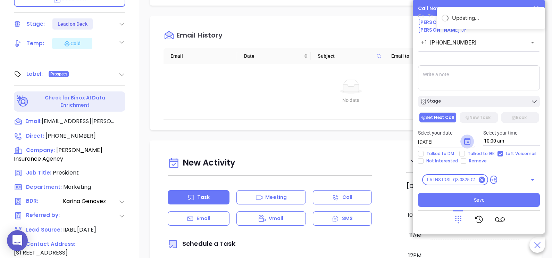
click at [470, 141] on icon "Choose date, selected date is Sep 3, 2025" at bounding box center [467, 140] width 6 height 7
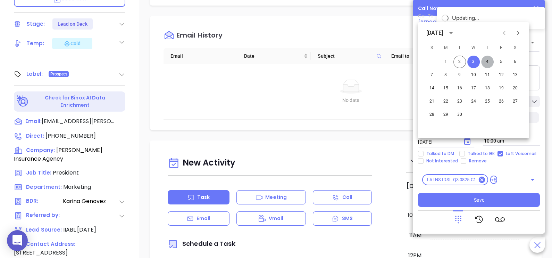
click at [489, 62] on button "4" at bounding box center [487, 62] width 12 height 12
type input "[DATE]"
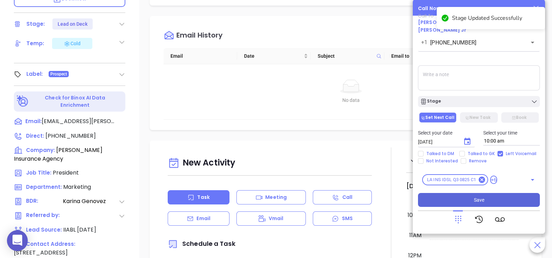
click at [467, 201] on button "Save" at bounding box center [479, 200] width 122 height 14
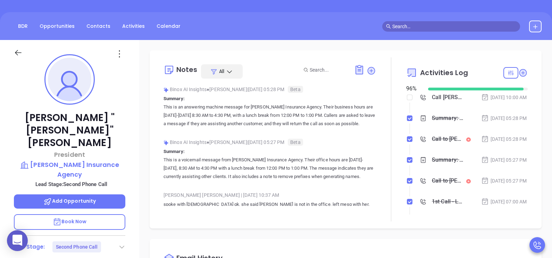
scroll to position [0, 0]
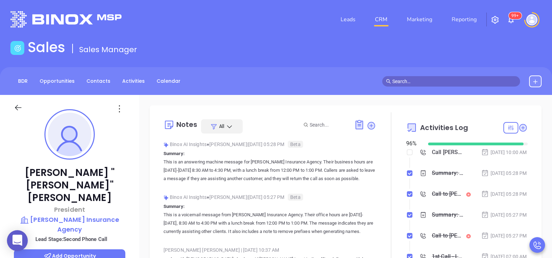
click at [498, 189] on li "Summary: This is an answering machine message for [PERSON_NAME] Insurance Agenc…" at bounding box center [468, 179] width 120 height 19
